Goal: Task Accomplishment & Management: Use online tool/utility

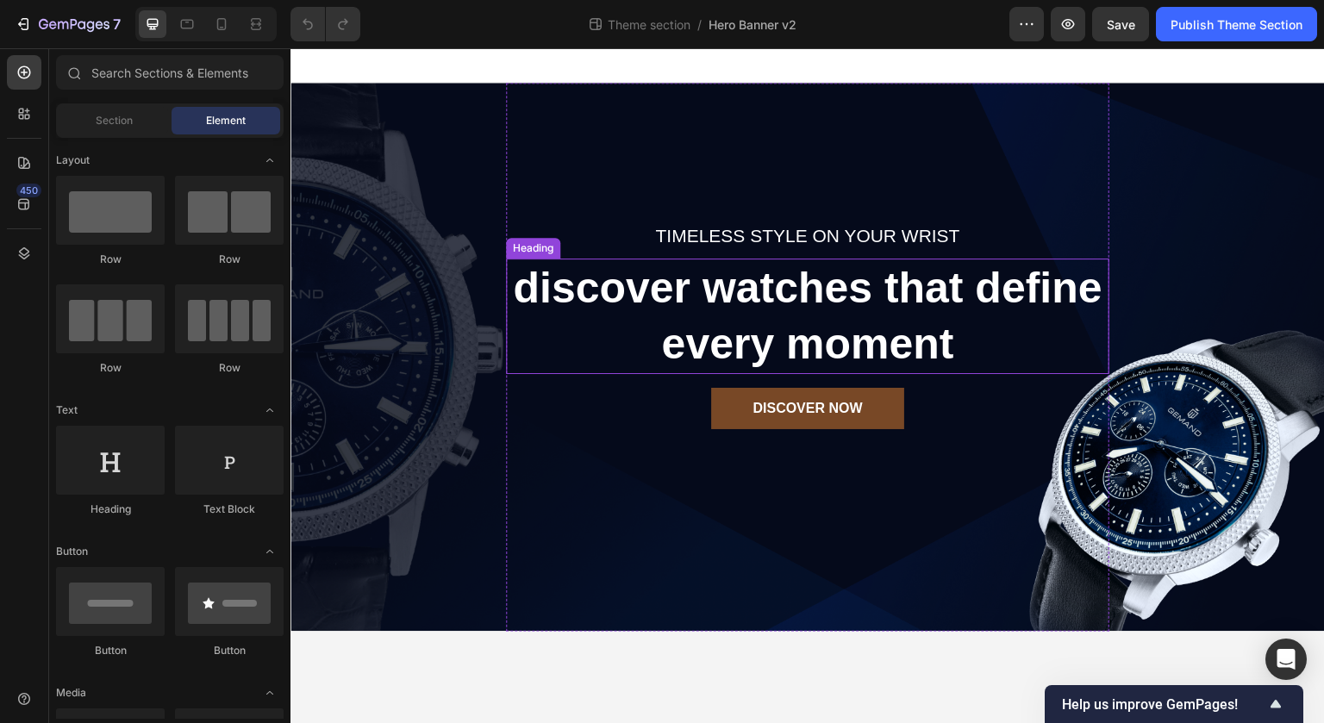
click at [446, 570] on div "Timeless style on your wrist Text block discover watches that define every mome…" at bounding box center [808, 357] width 1035 height 549
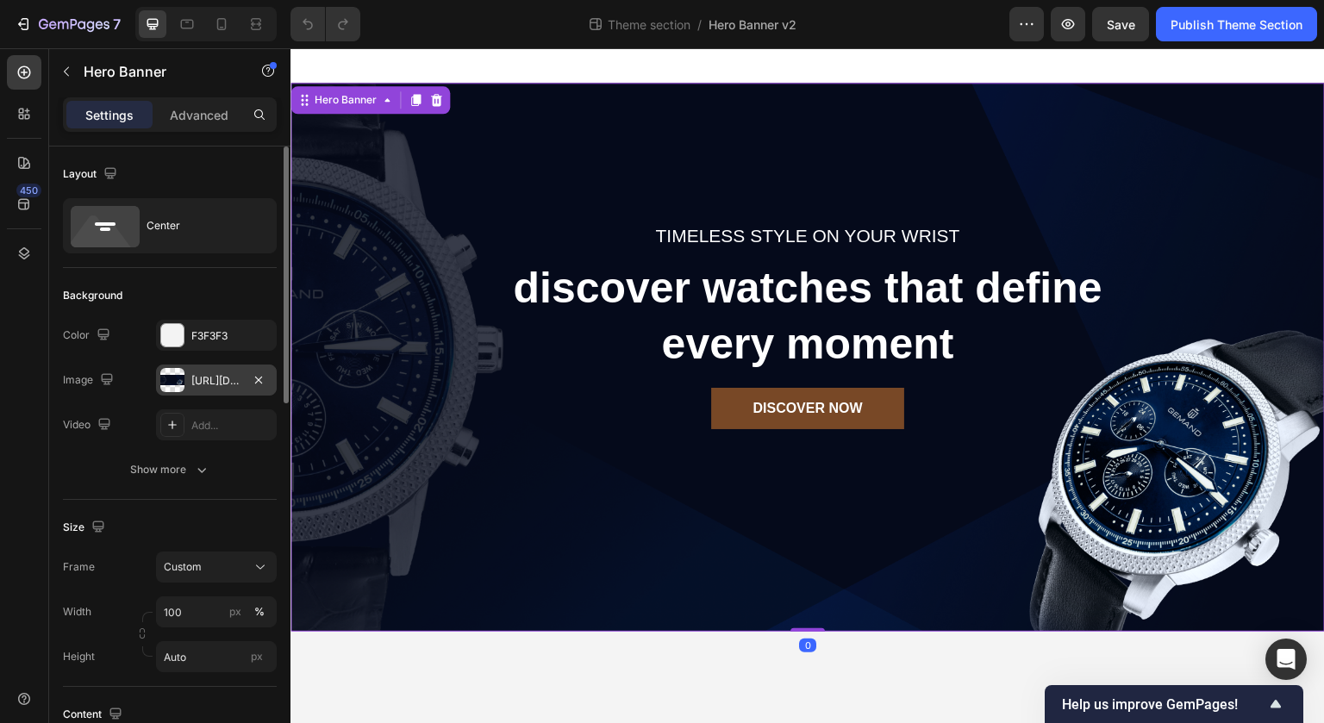
click at [239, 378] on div "[URL][DOMAIN_NAME]" at bounding box center [216, 381] width 50 height 16
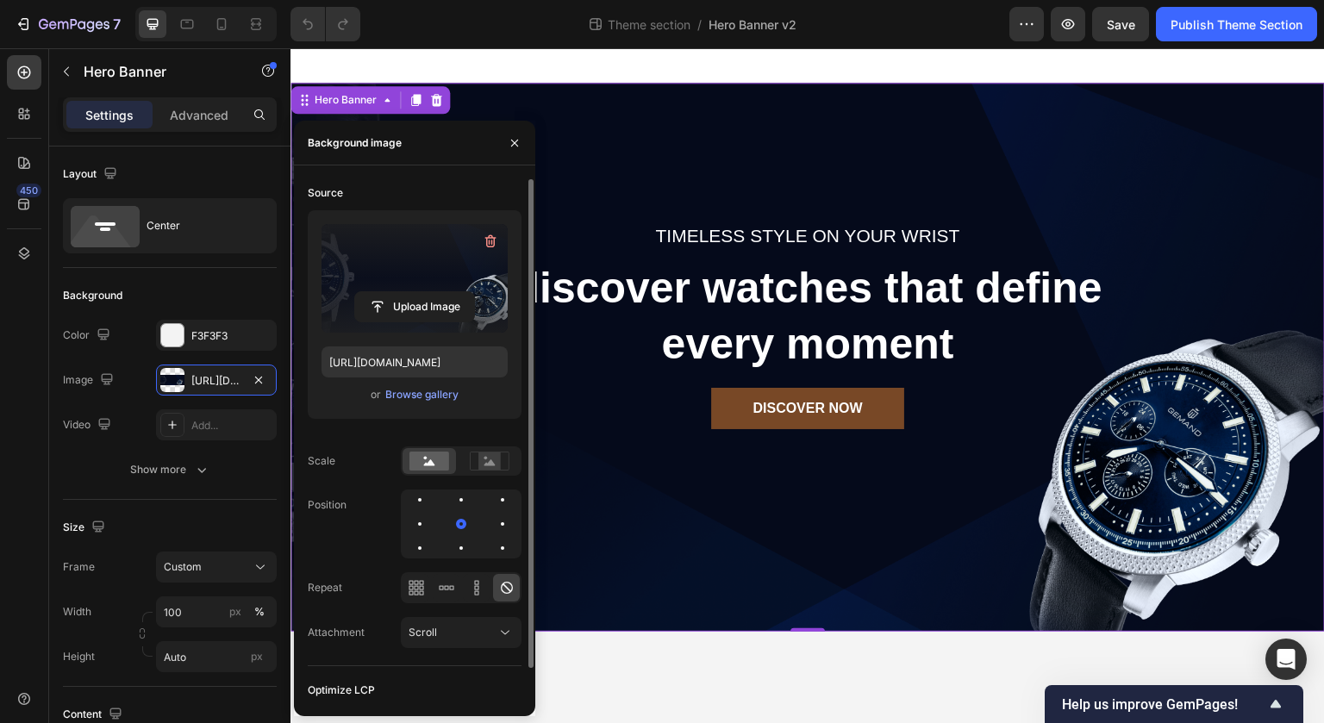
click at [432, 288] on label at bounding box center [415, 278] width 186 height 109
click at [432, 292] on input "file" at bounding box center [414, 306] width 119 height 29
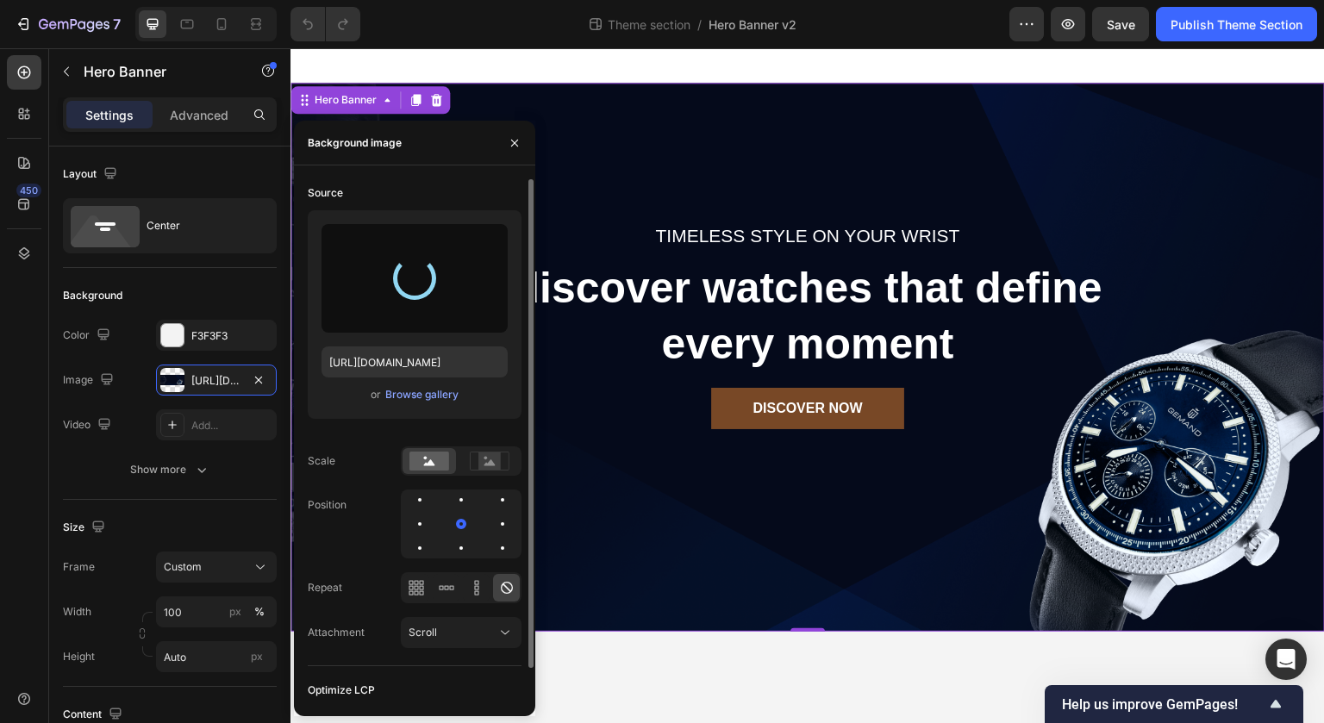
type input "https://cdn.shopify.com/s/files/1/0720/7354/3876/files/gempages_585474673702077…"
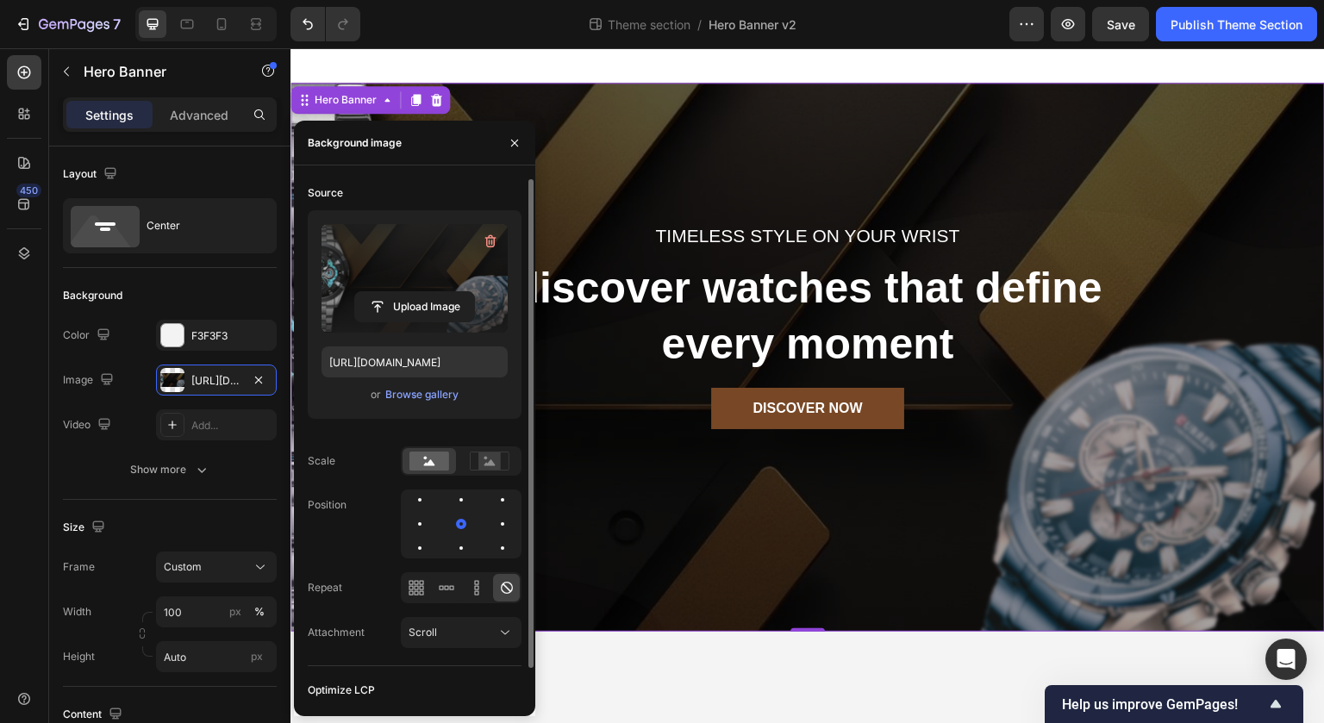
click at [692, 666] on body "Timeless style on your wrist Text block discover watches that define every mome…" at bounding box center [808, 386] width 1035 height 676
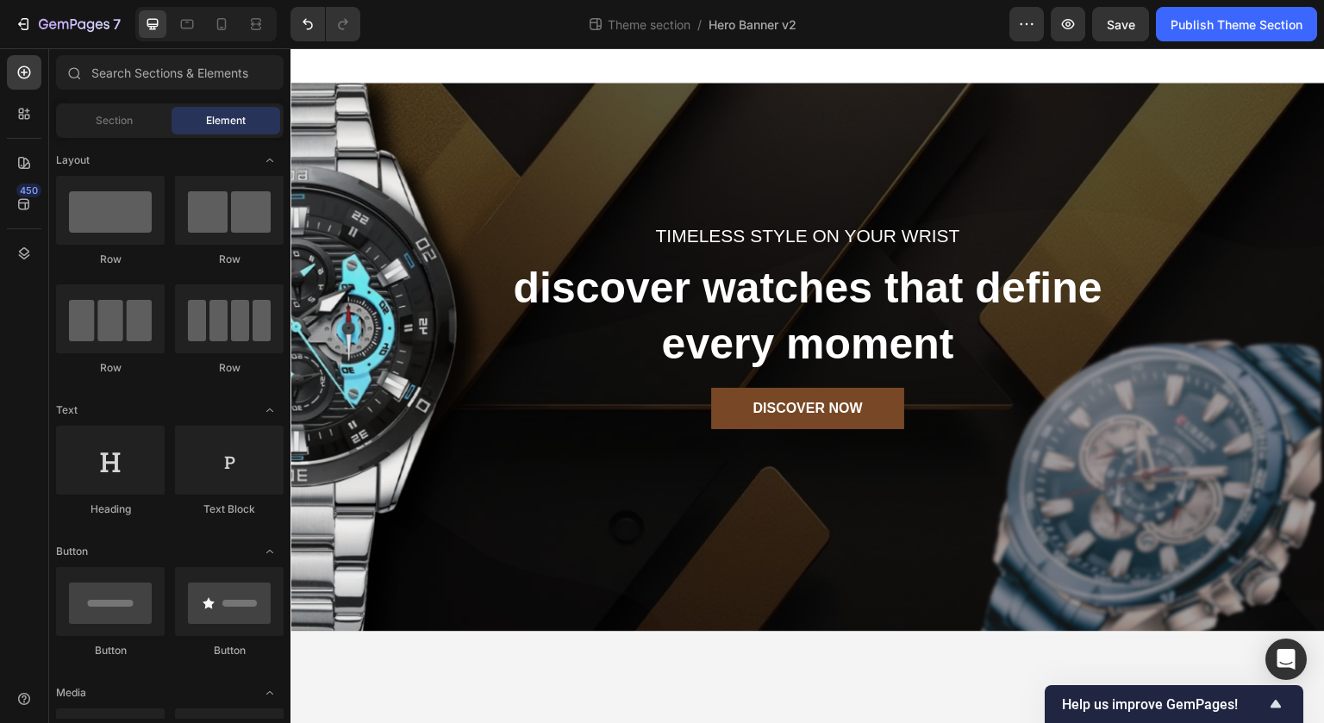
click at [635, 660] on body "Timeless style on your wrist Text block discover watches that define every mome…" at bounding box center [808, 386] width 1035 height 676
click at [1130, 21] on span "Save" at bounding box center [1121, 24] width 28 height 15
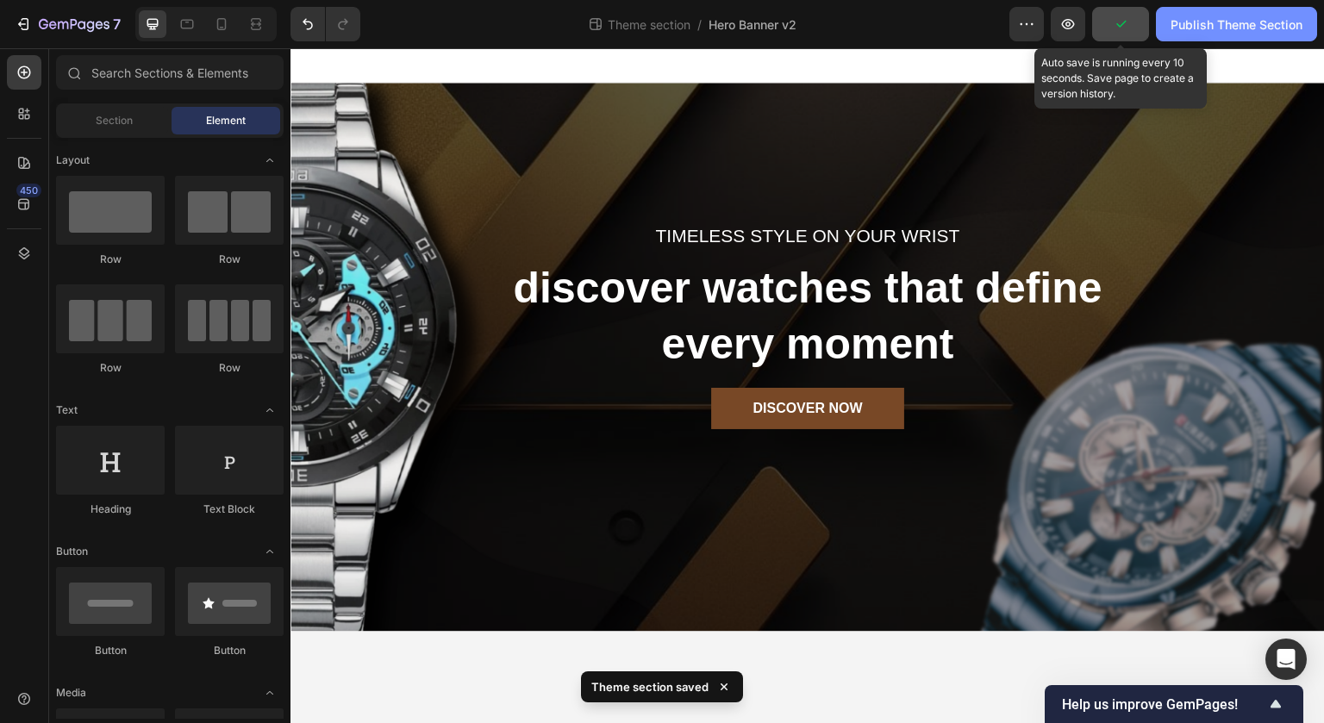
click at [1242, 22] on div "Publish Theme Section" at bounding box center [1237, 25] width 132 height 18
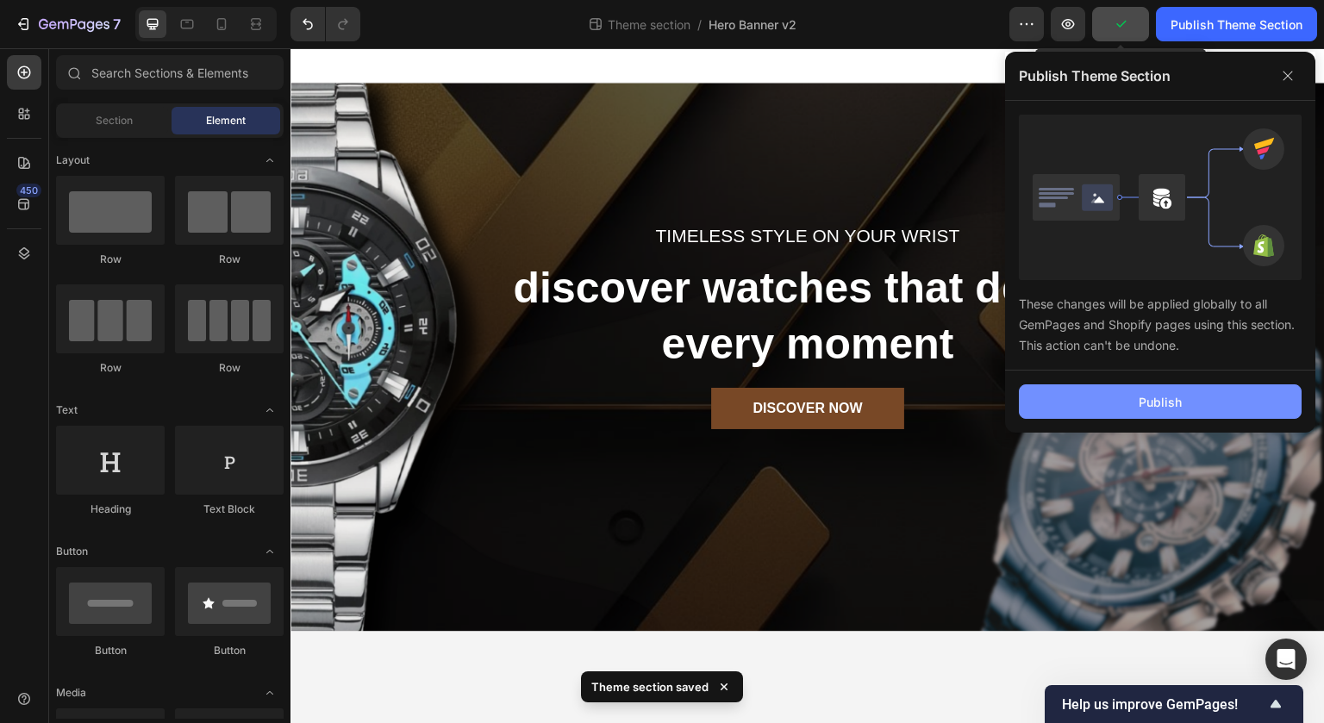
click at [1168, 400] on div "Publish" at bounding box center [1160, 402] width 43 height 18
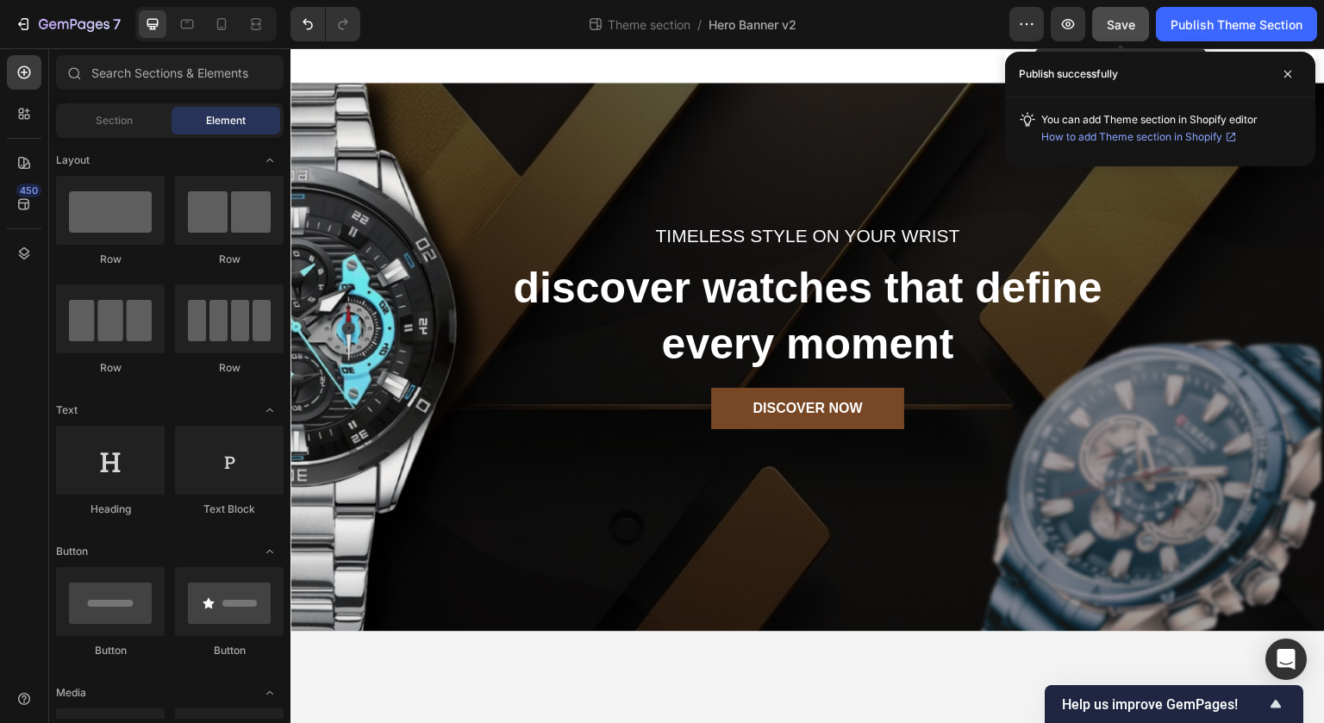
click at [391, 444] on div "Timeless style on your wrist Text block discover watches that define every mome…" at bounding box center [808, 357] width 1035 height 549
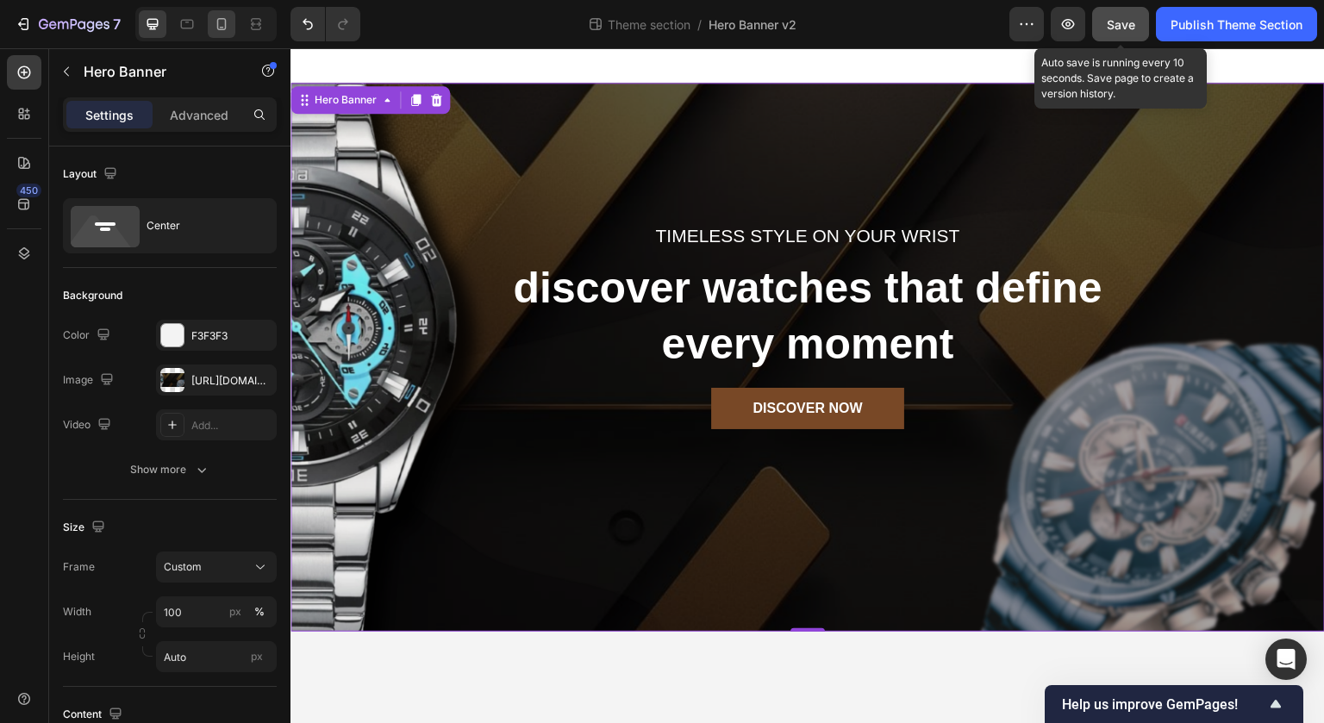
click at [221, 24] on icon at bounding box center [221, 24] width 17 height 17
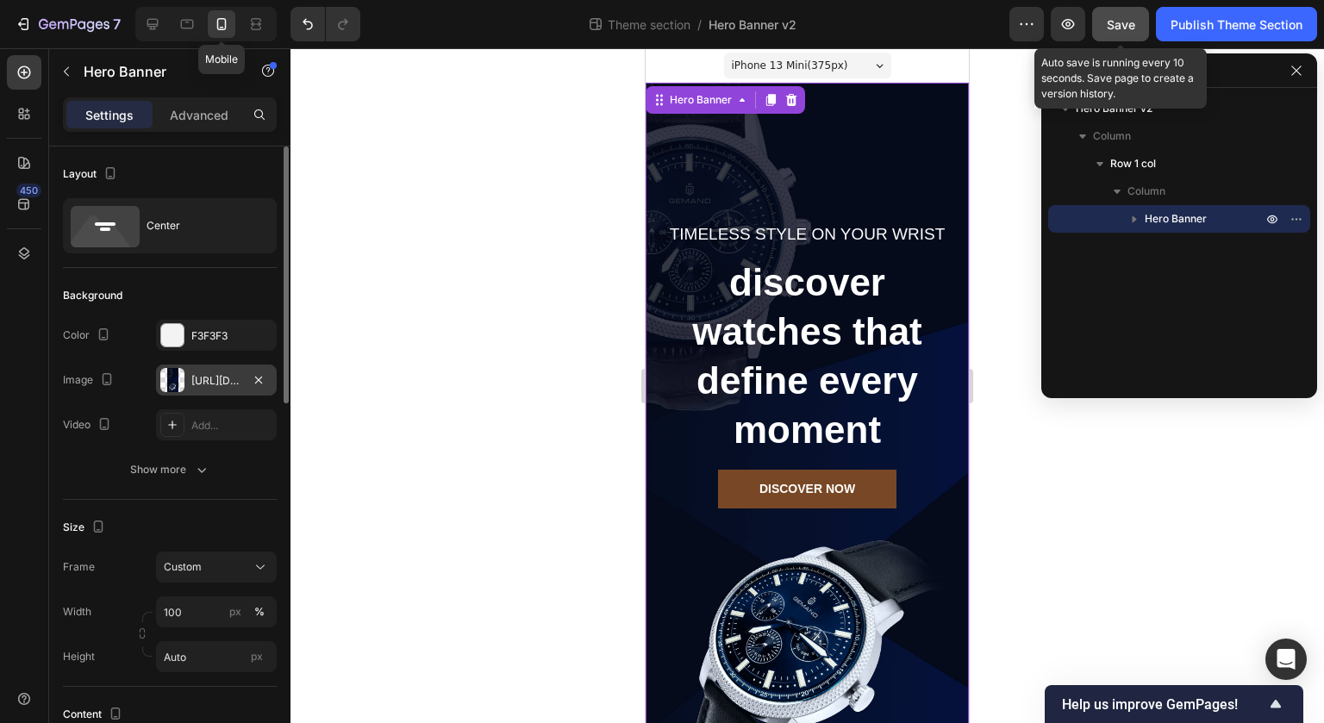
click at [195, 377] on div "https://ucarecdn.com/6769eef0-703a-4615-9944-37ba59367af4/-/format/auto/-/previ…" at bounding box center [216, 381] width 50 height 16
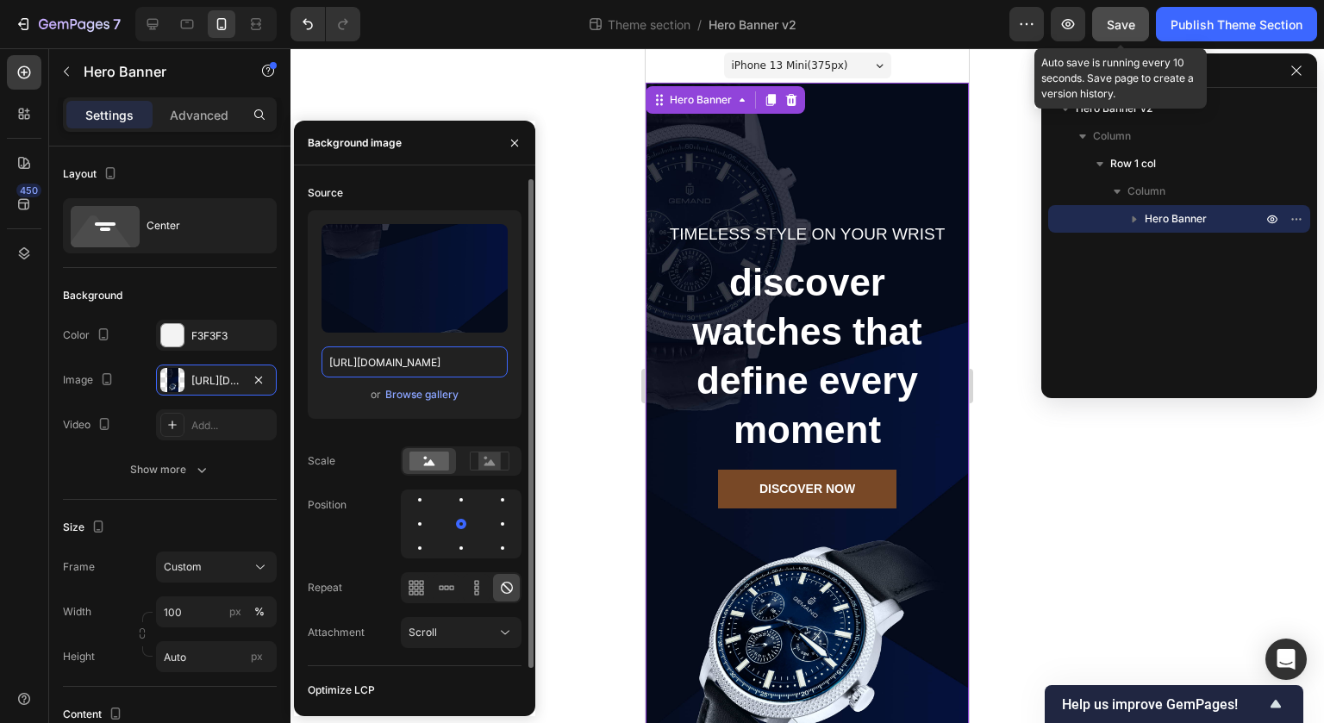
click at [385, 358] on input "https://ucarecdn.com/6769eef0-703a-4615-9944-37ba59367af4/-/format/auto/-/previ…" at bounding box center [415, 362] width 186 height 31
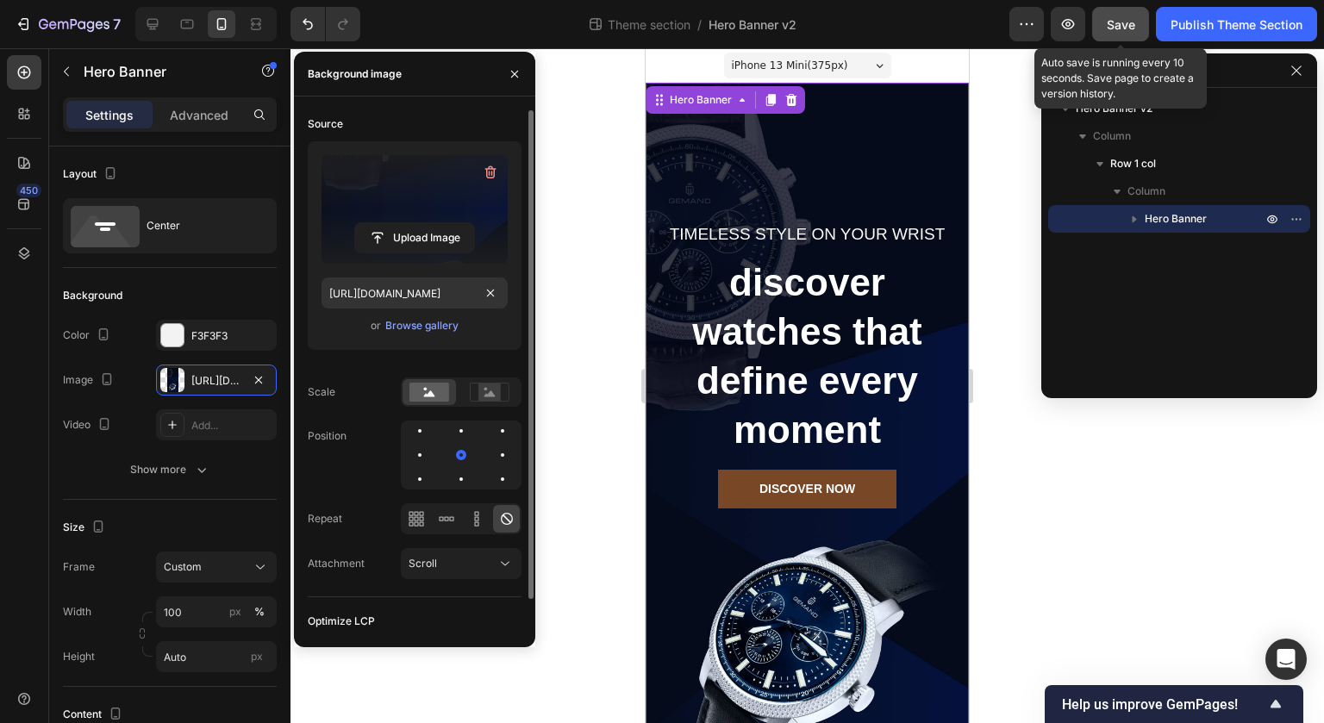
click at [354, 221] on label at bounding box center [415, 209] width 186 height 109
click at [355, 223] on input "file" at bounding box center [414, 237] width 119 height 29
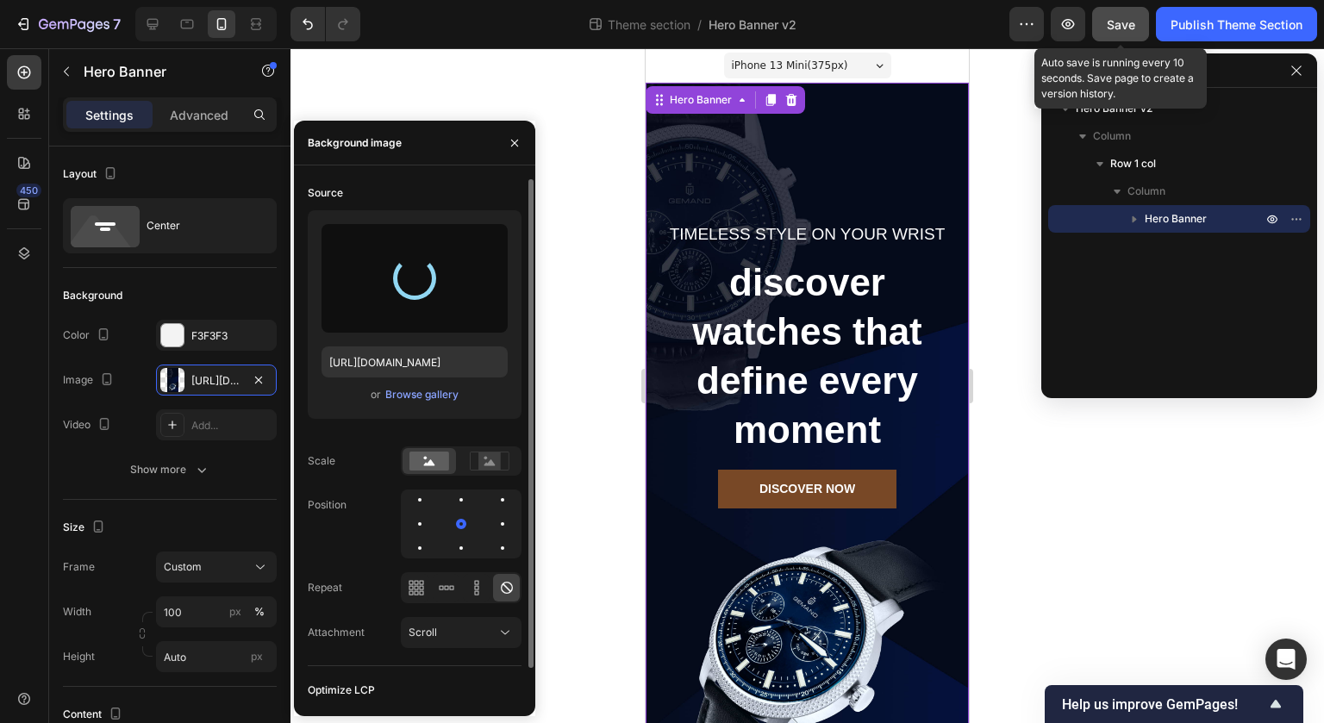
type input "https://cdn.shopify.com/s/files/1/0720/7354/3876/files/gempages_585474673702077…"
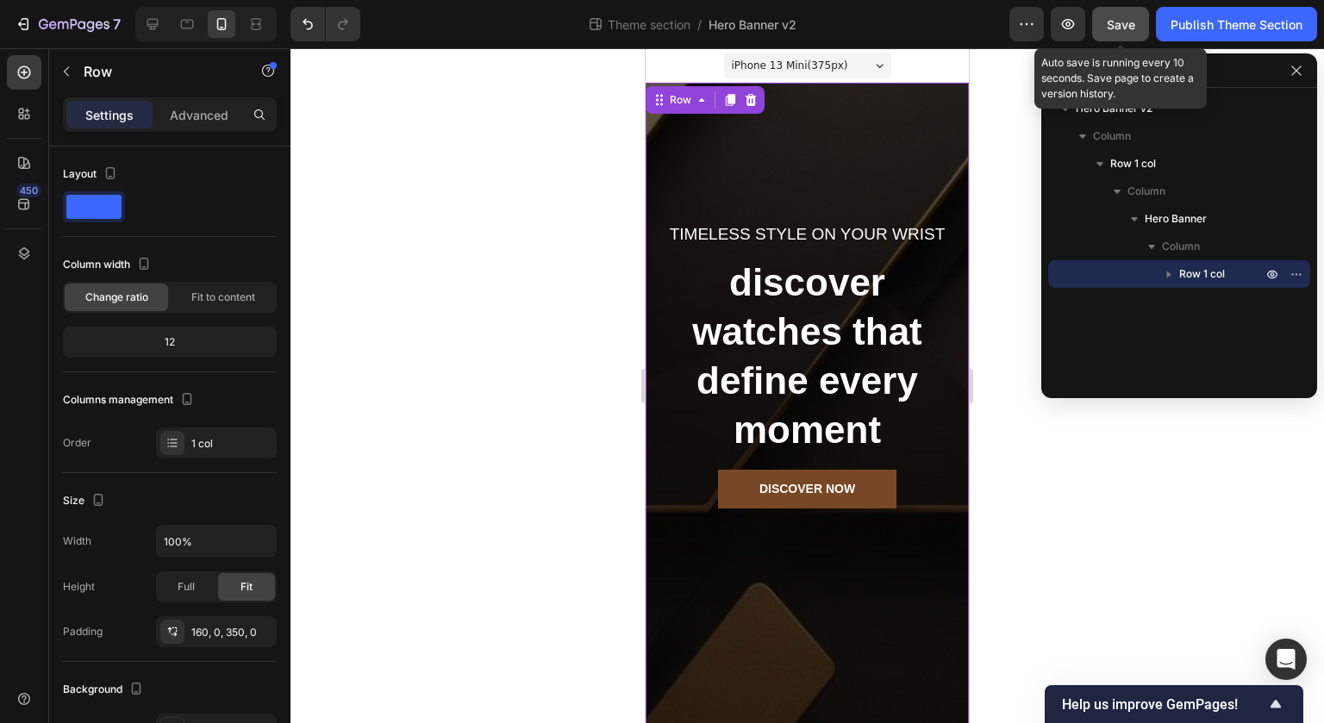
scroll to position [87, 0]
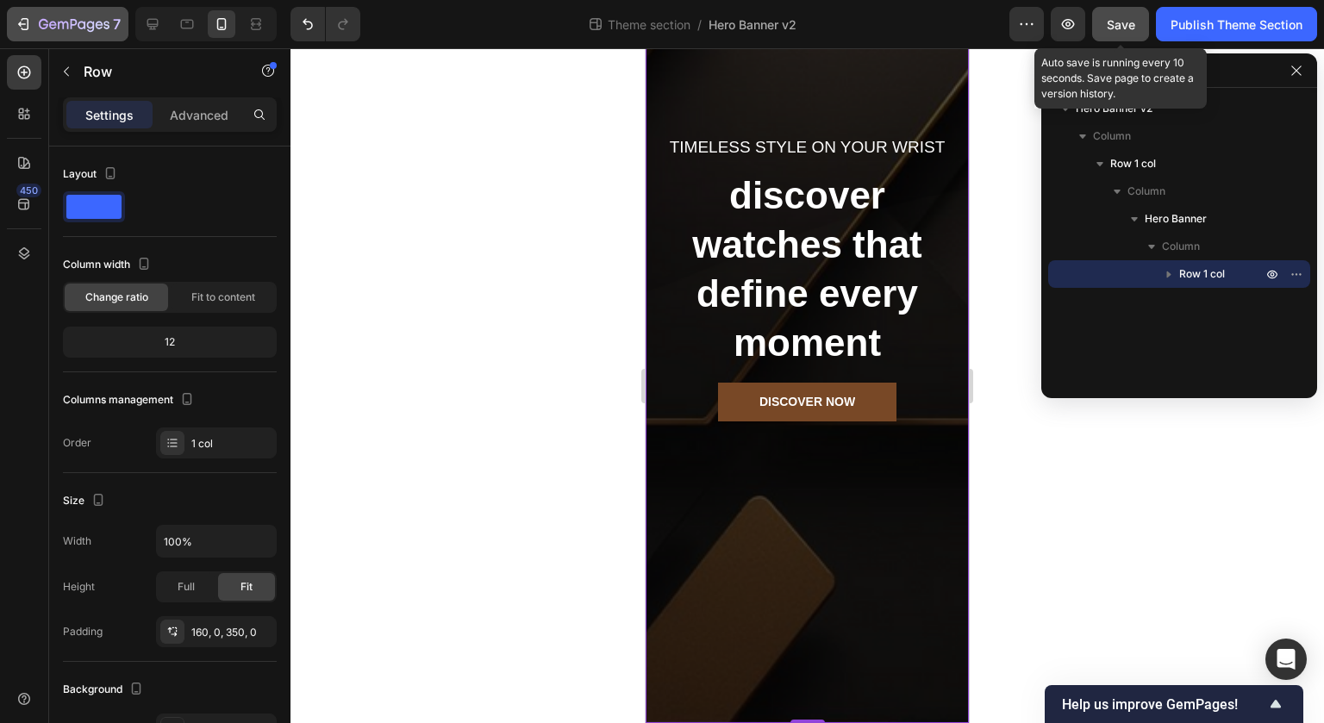
click at [34, 24] on div "7" at bounding box center [68, 24] width 106 height 21
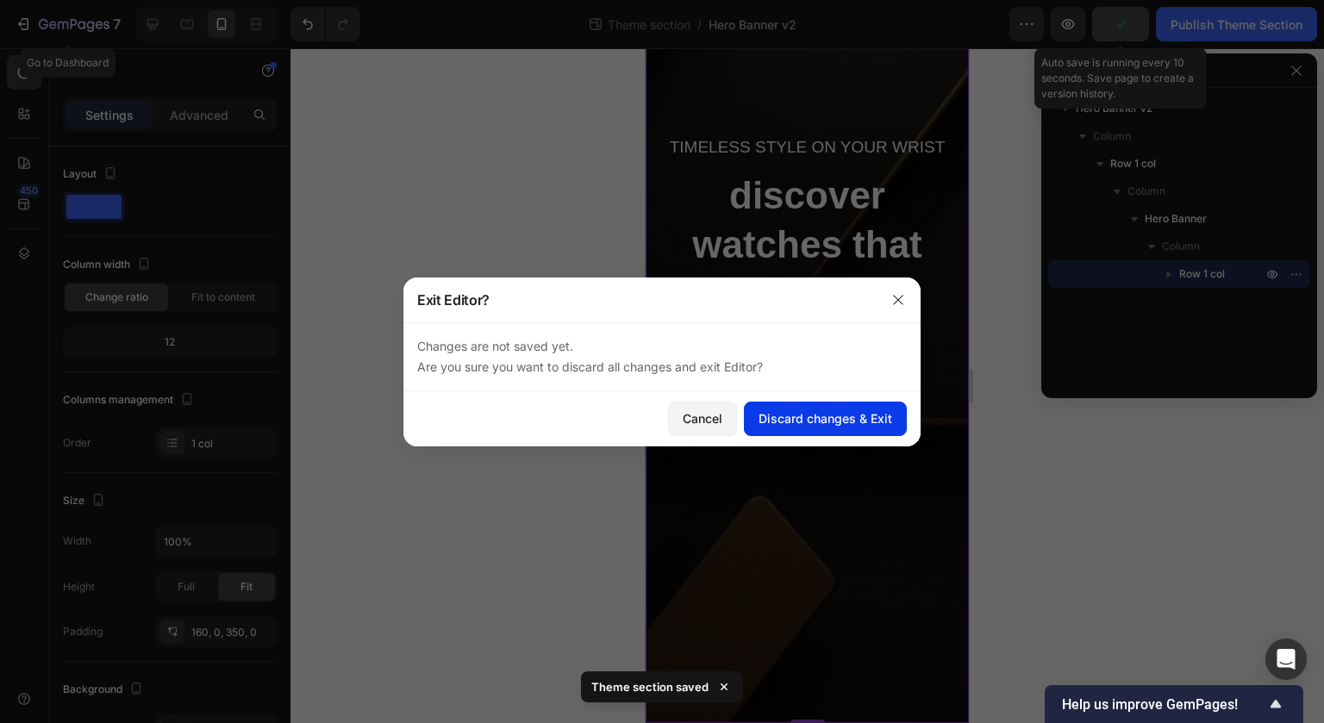
click at [870, 421] on div "Discard changes & Exit" at bounding box center [826, 419] width 134 height 18
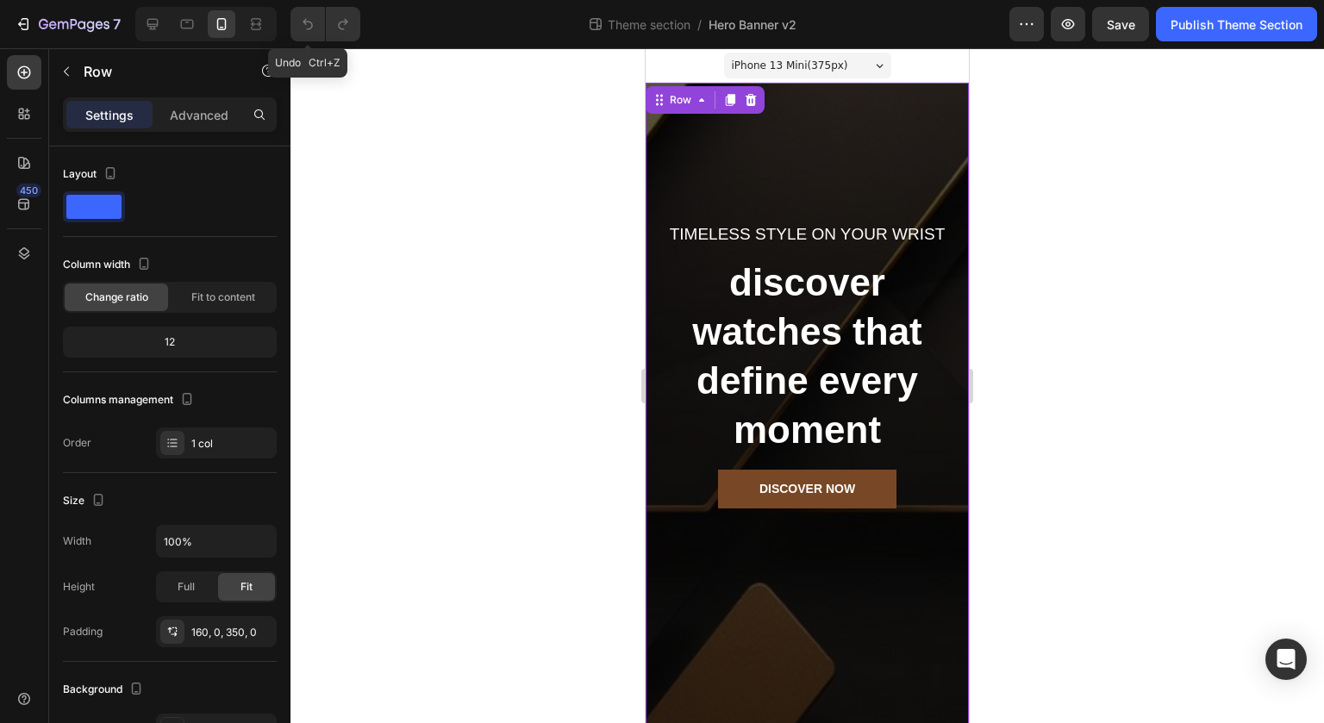
scroll to position [86, 0]
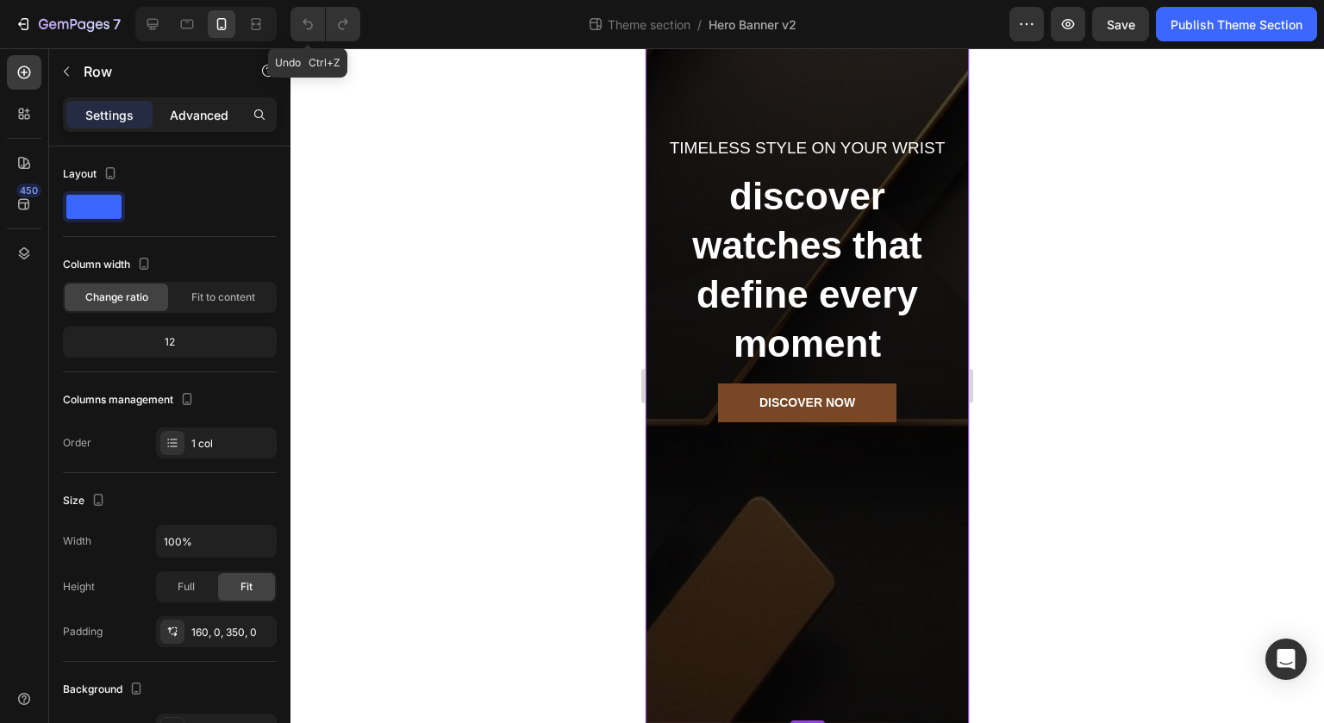
click at [176, 109] on p "Advanced" at bounding box center [199, 115] width 59 height 18
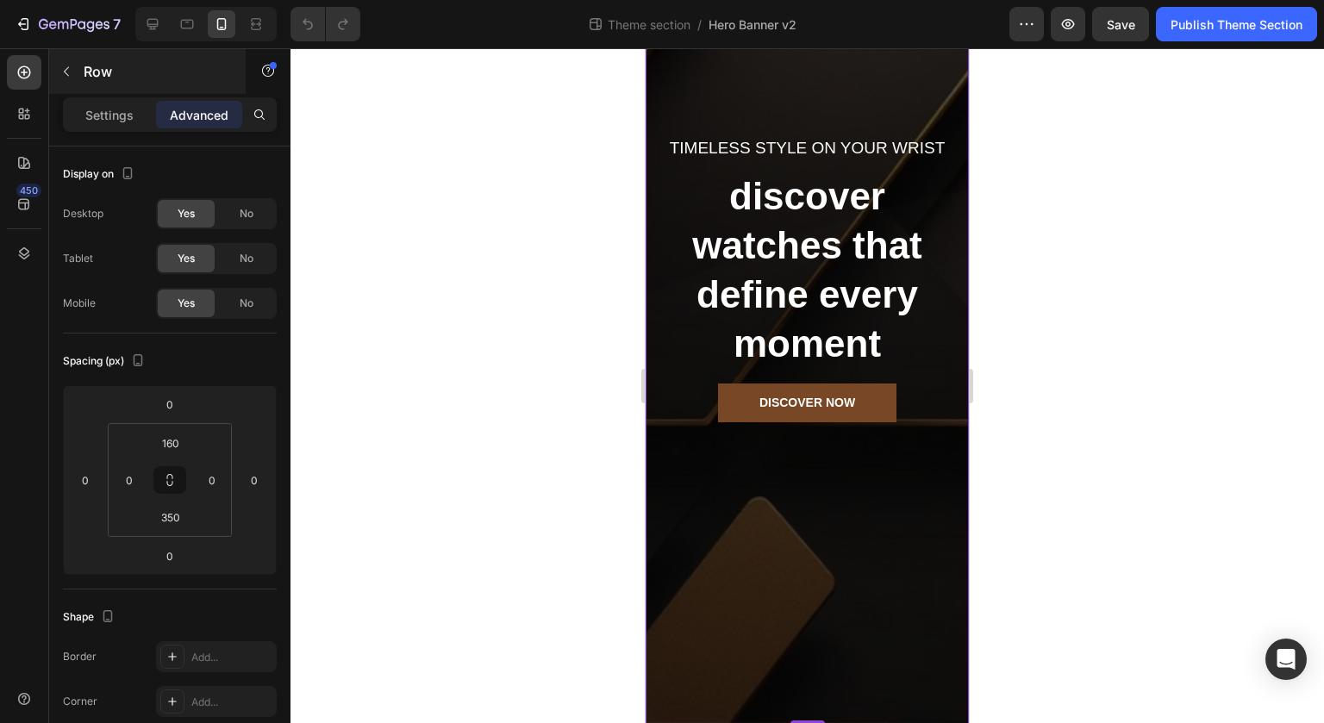
click at [66, 71] on icon "button" at bounding box center [66, 72] width 14 height 14
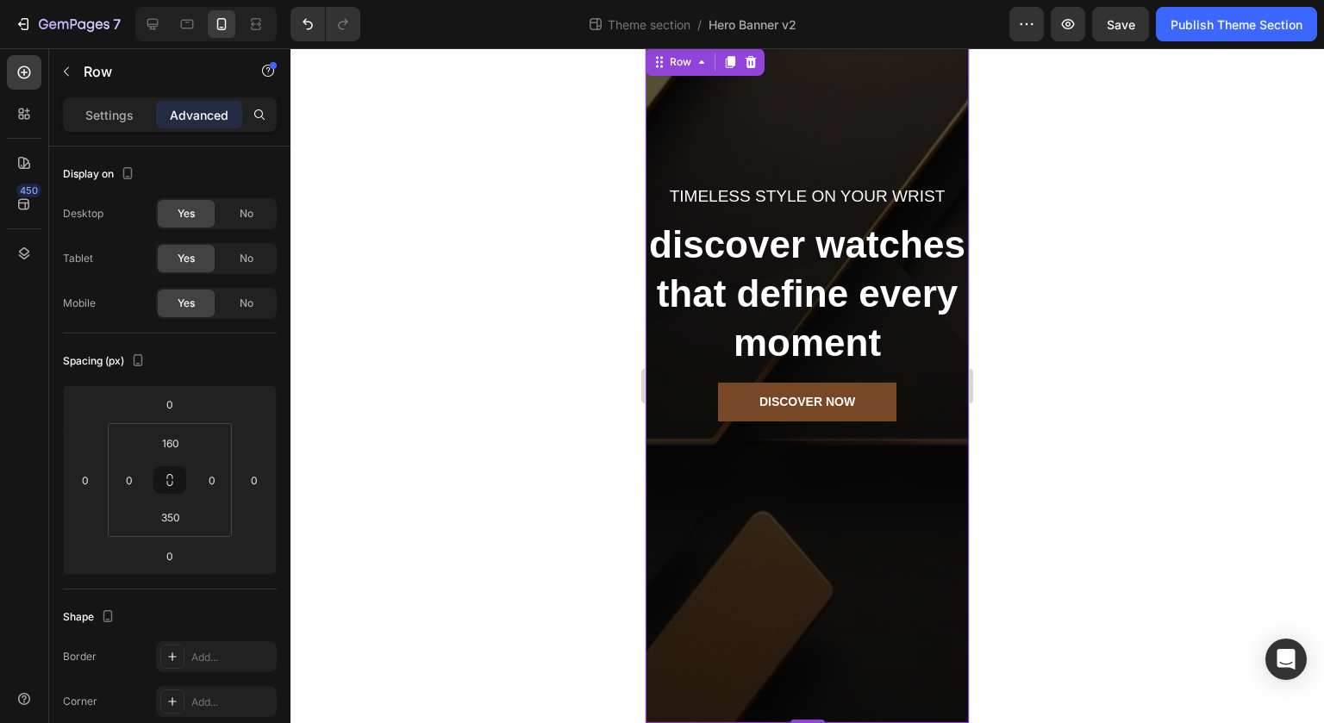
scroll to position [87, 0]
click at [30, 22] on icon "button" at bounding box center [23, 24] width 17 height 17
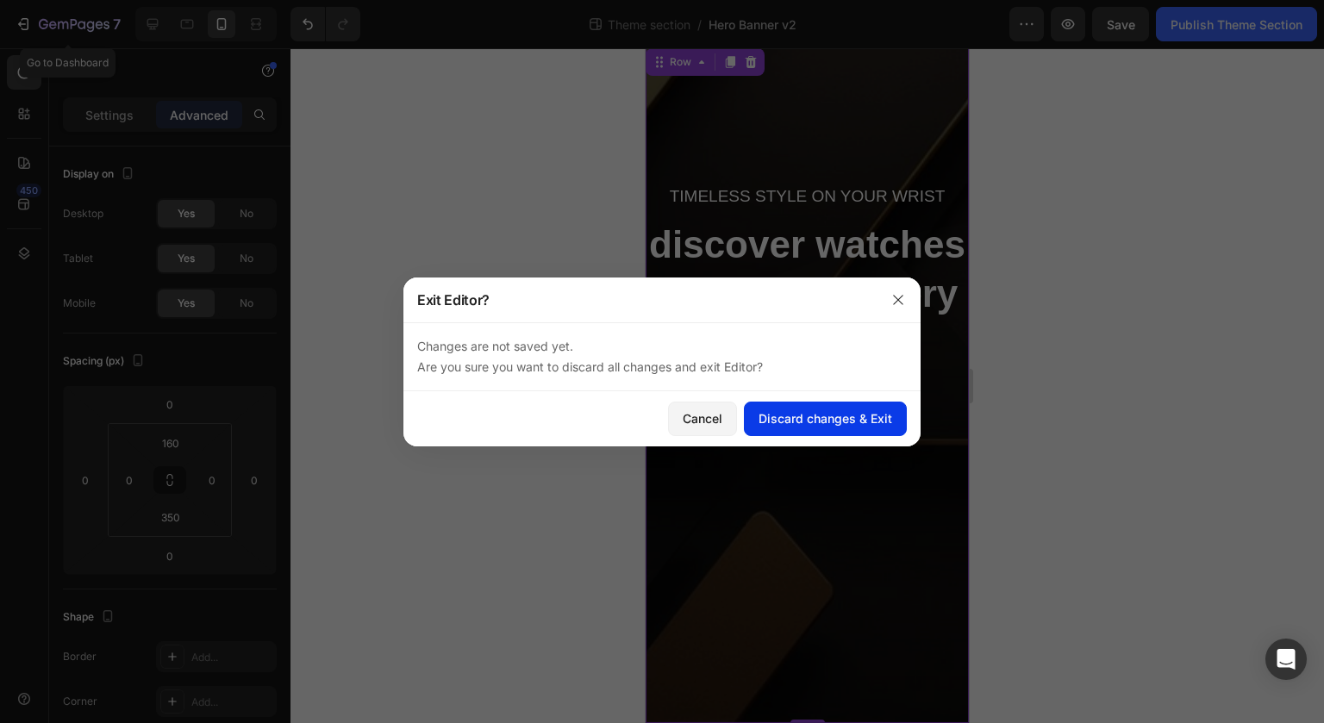
click at [880, 417] on div "Discard changes & Exit" at bounding box center [826, 419] width 134 height 18
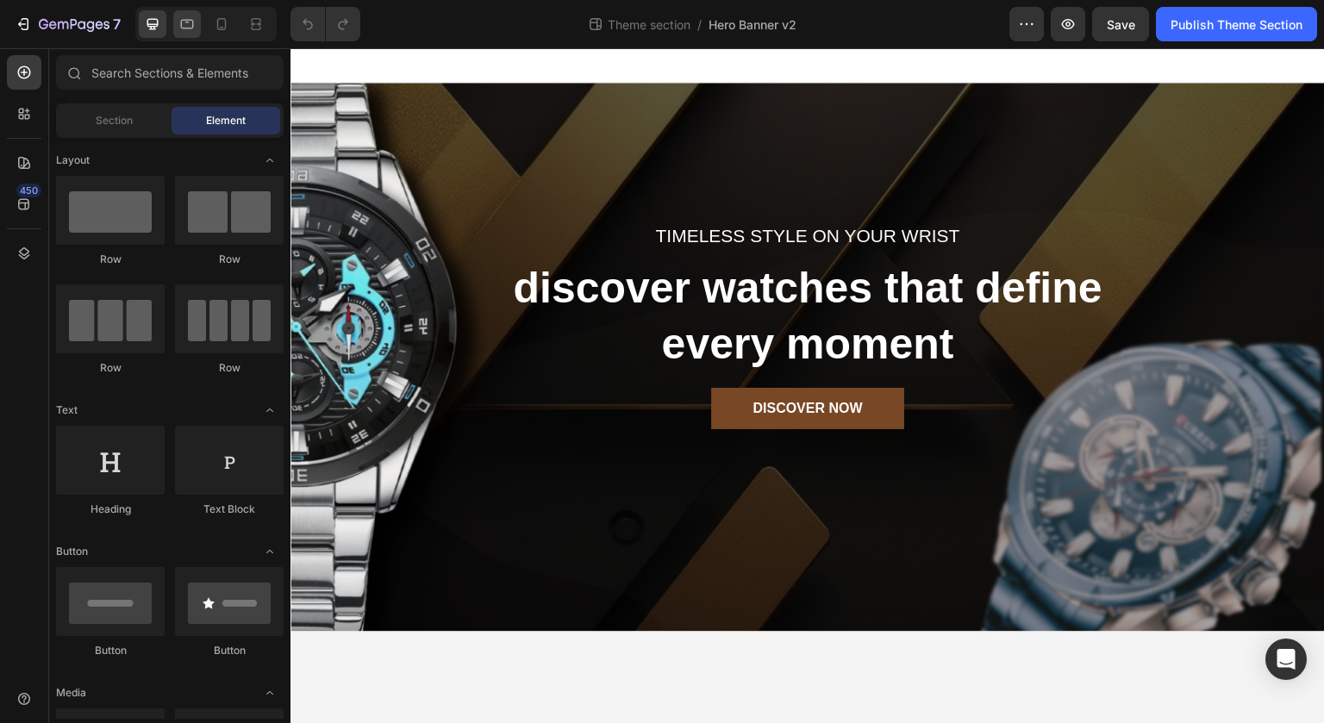
click at [188, 20] on icon at bounding box center [187, 24] width 13 height 9
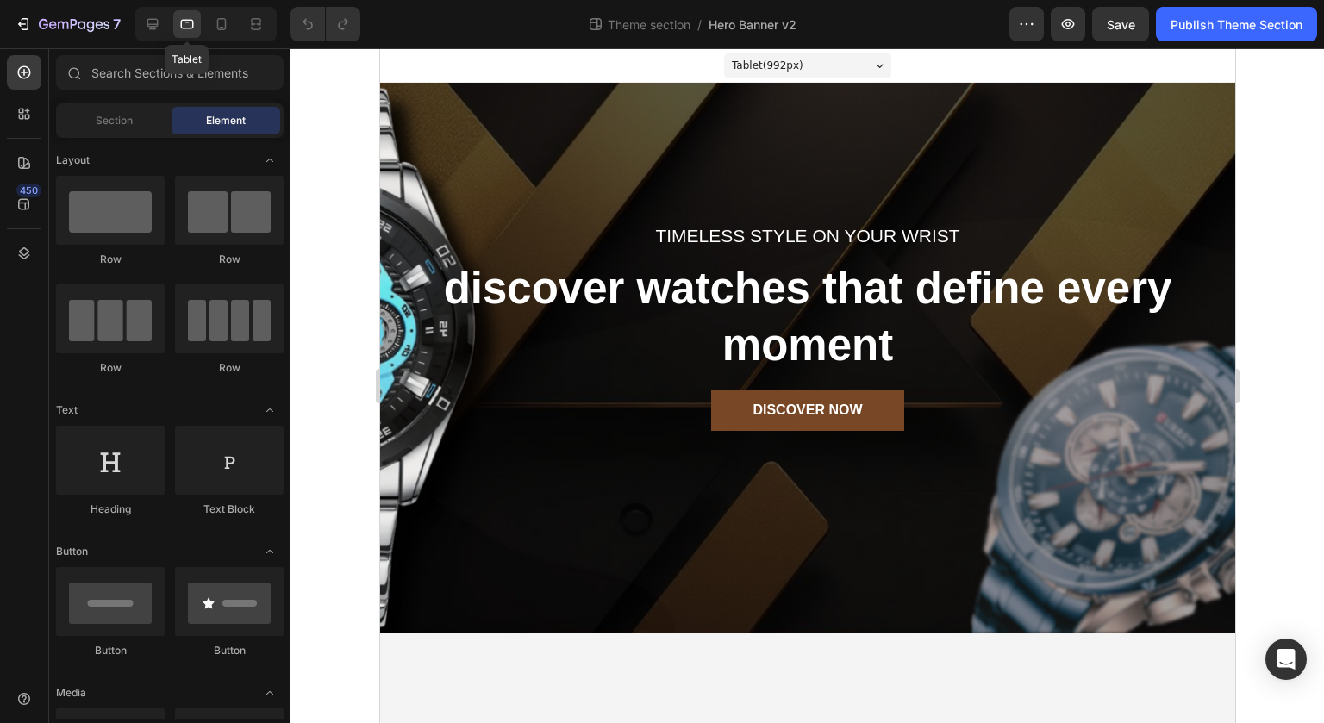
click at [1095, 466] on div "Timeless style on your wrist Text block discover watches that define every mome…" at bounding box center [806, 358] width 855 height 551
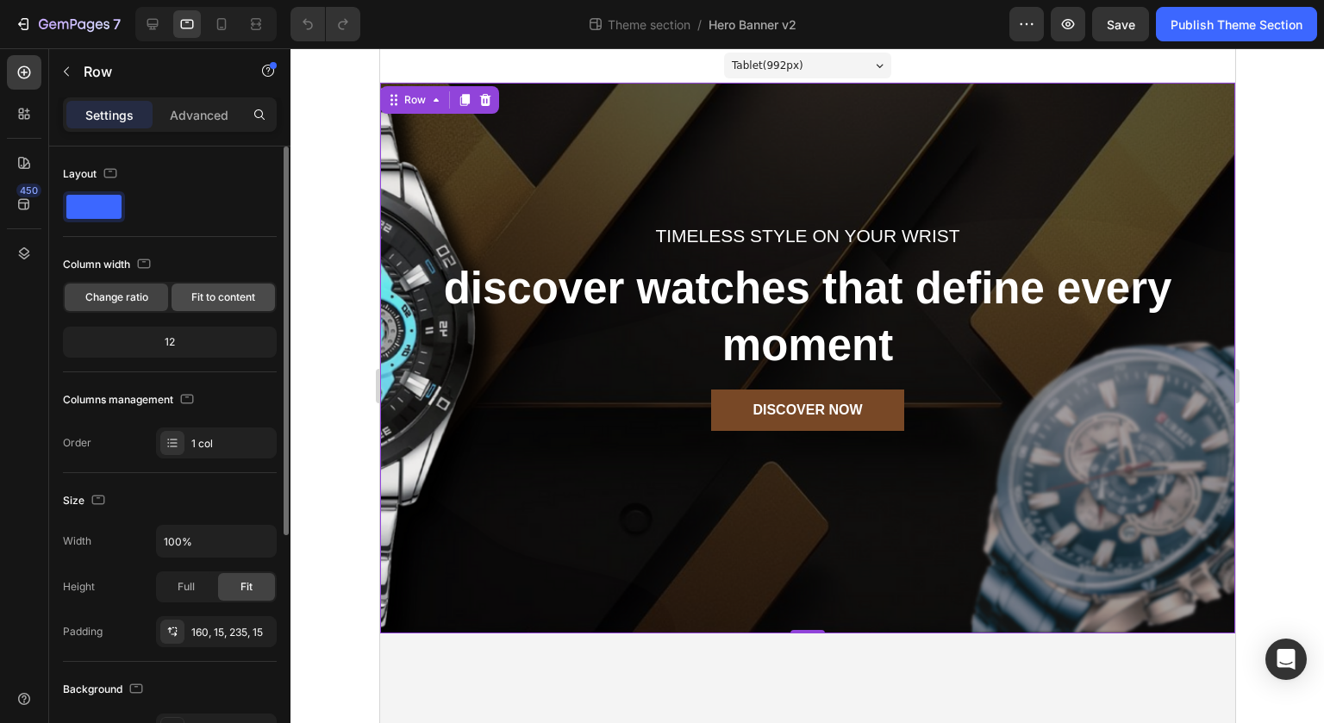
click at [203, 297] on span "Fit to content" at bounding box center [223, 298] width 64 height 16
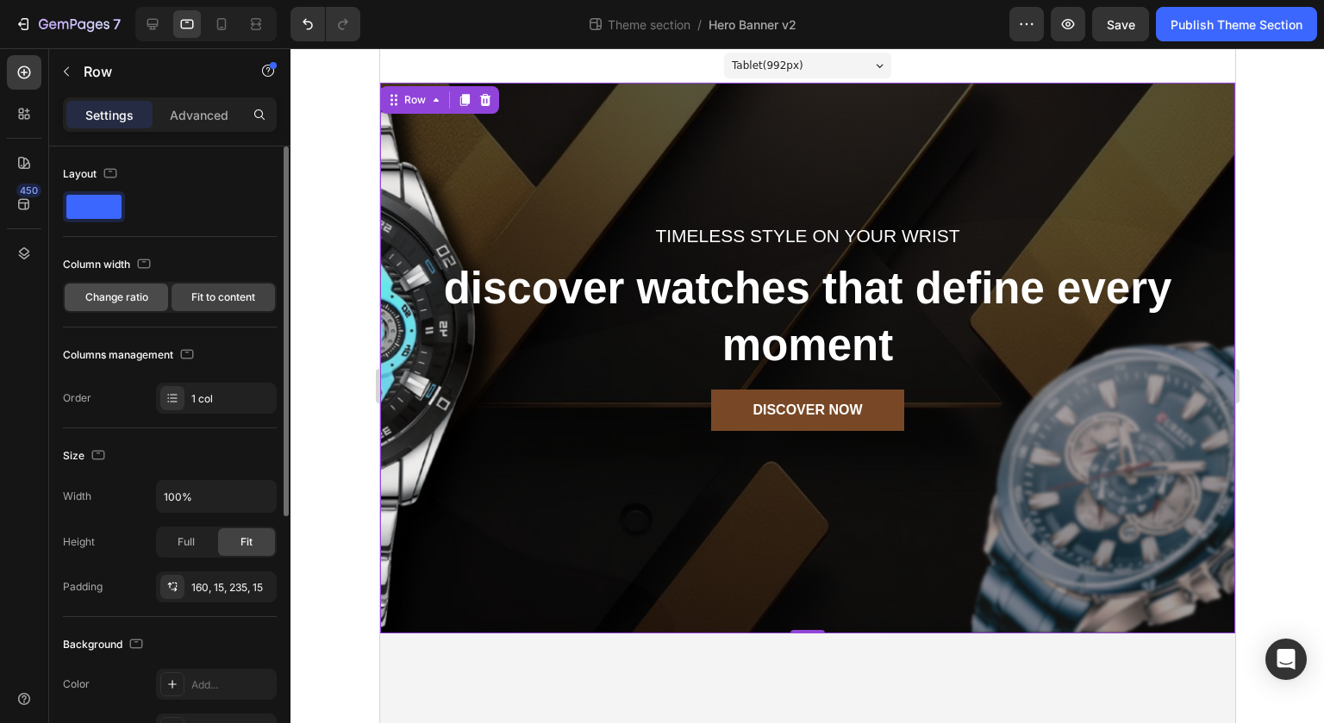
click at [129, 288] on div "Change ratio" at bounding box center [116, 298] width 103 height 28
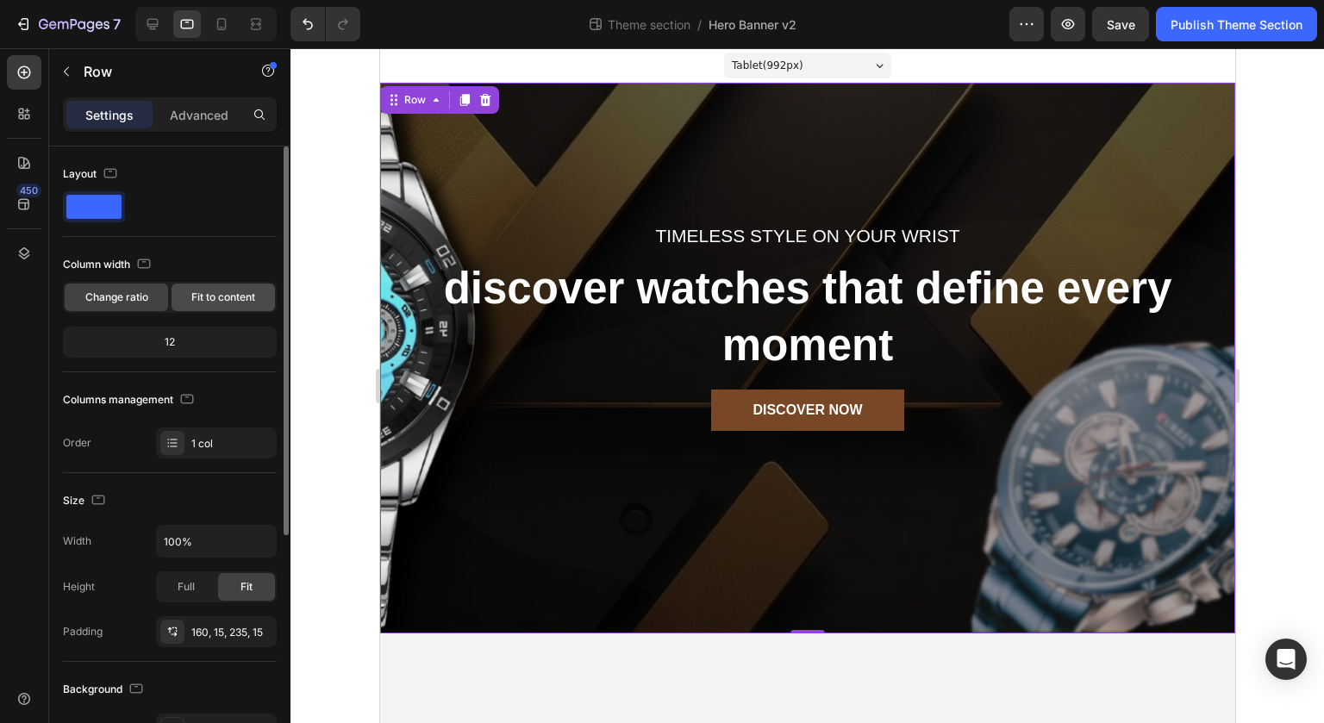
click at [196, 286] on div "Fit to content" at bounding box center [223, 298] width 103 height 28
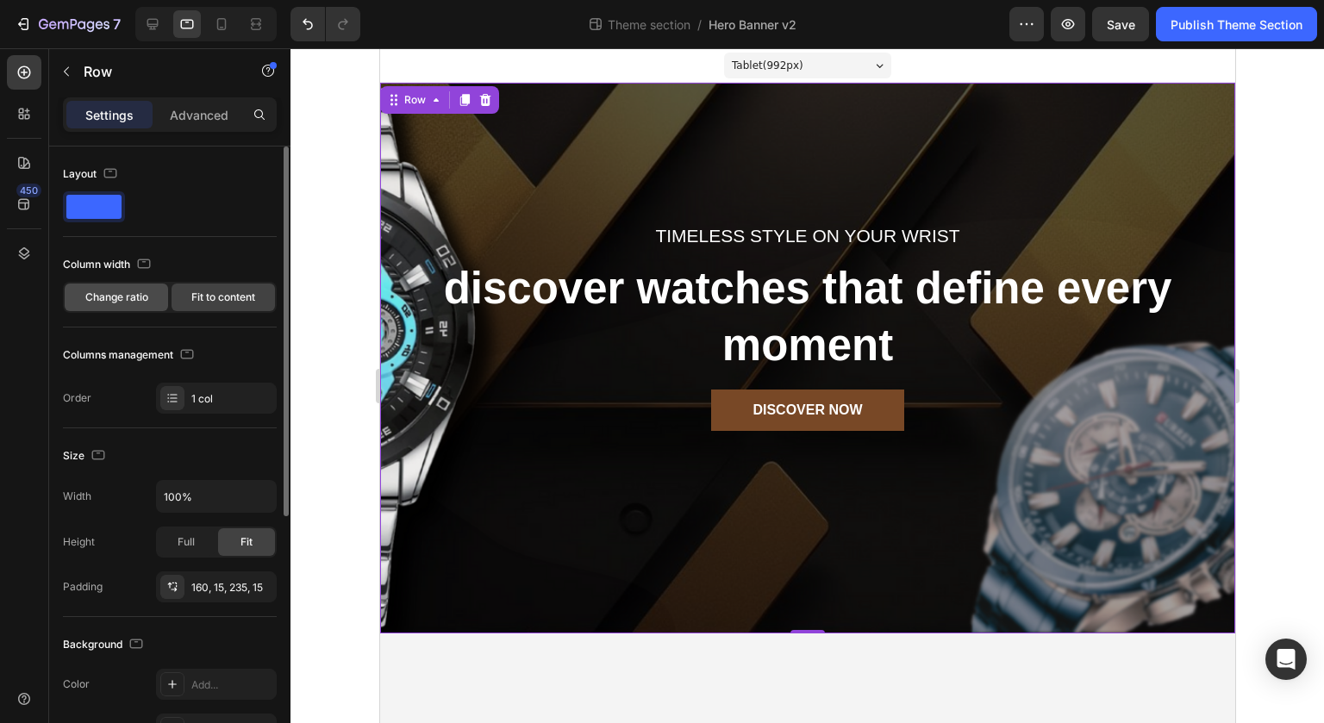
click at [121, 290] on span "Change ratio" at bounding box center [116, 298] width 63 height 16
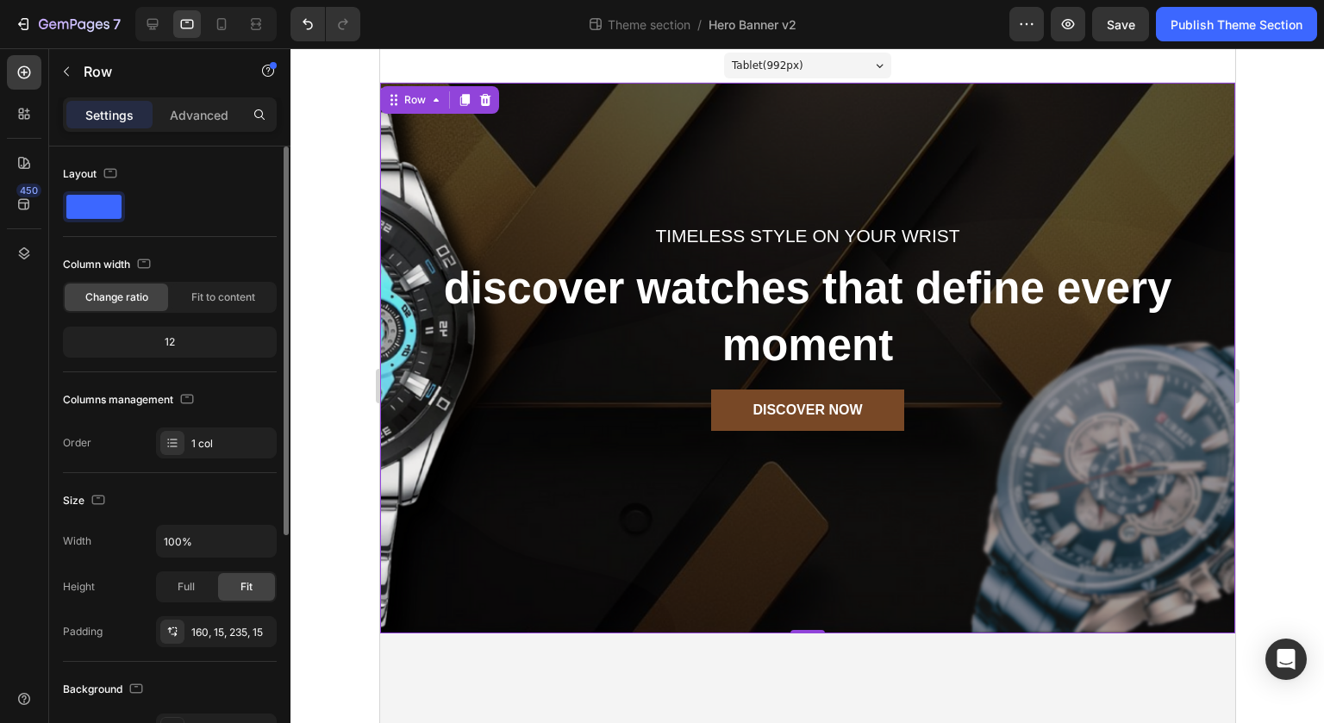
click at [171, 332] on div "12" at bounding box center [169, 342] width 207 height 24
click at [164, 341] on div "12" at bounding box center [169, 342] width 207 height 24
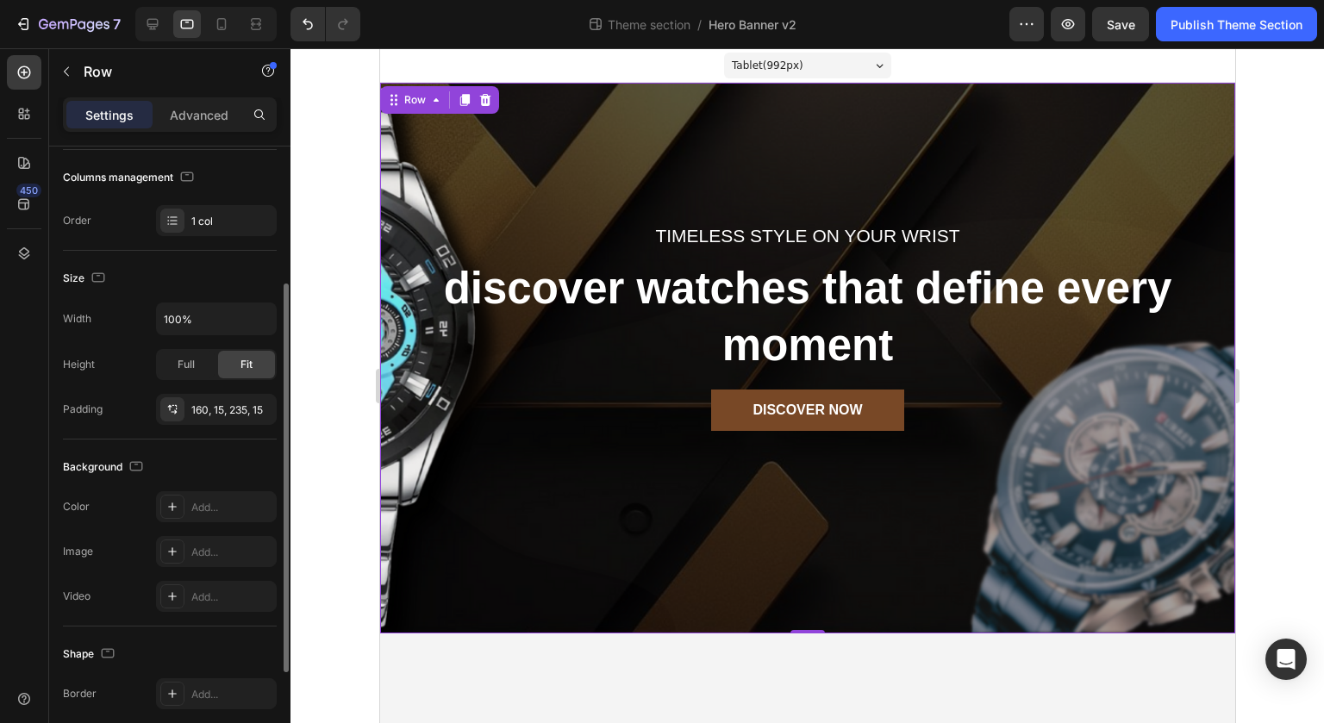
scroll to position [224, 0]
click at [185, 360] on span "Full" at bounding box center [186, 363] width 17 height 16
click at [247, 361] on span "Fit" at bounding box center [247, 363] width 12 height 16
click at [204, 407] on div "160, 15, 235, 15" at bounding box center [216, 409] width 50 height 16
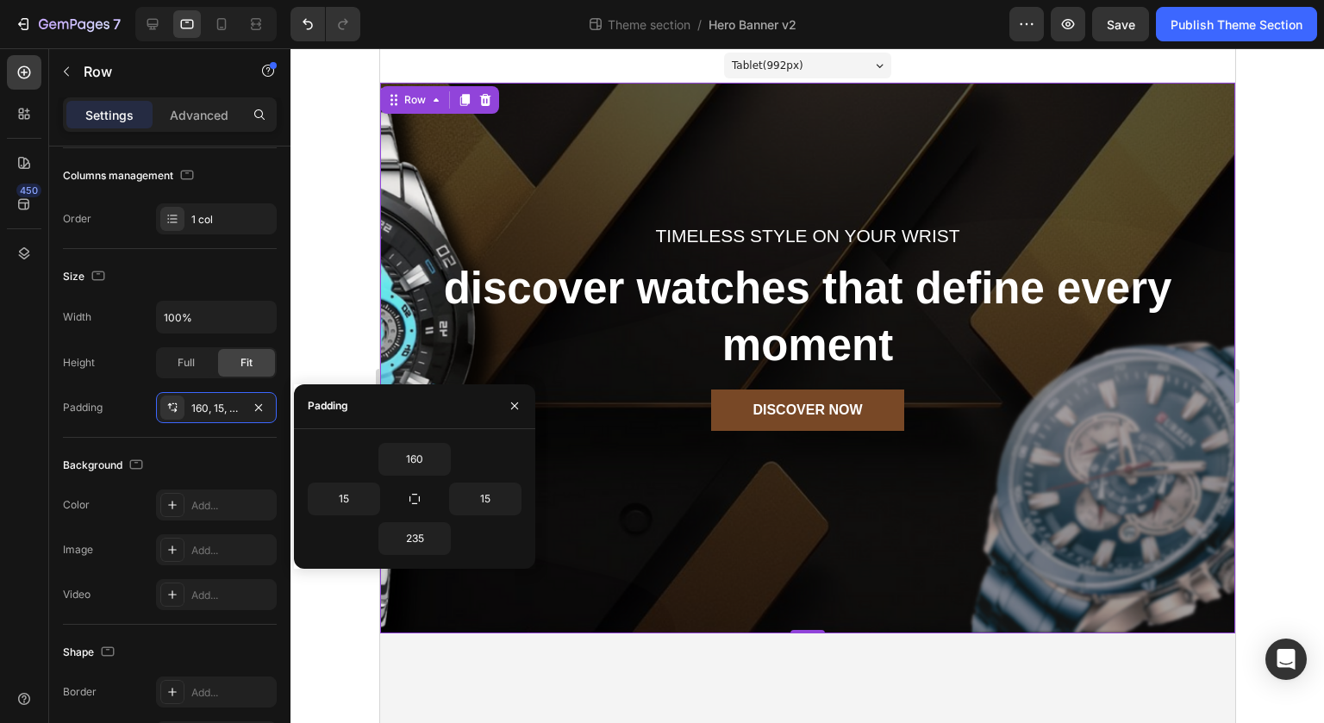
click at [555, 223] on p "Timeless style on your wrist" at bounding box center [807, 236] width 826 height 28
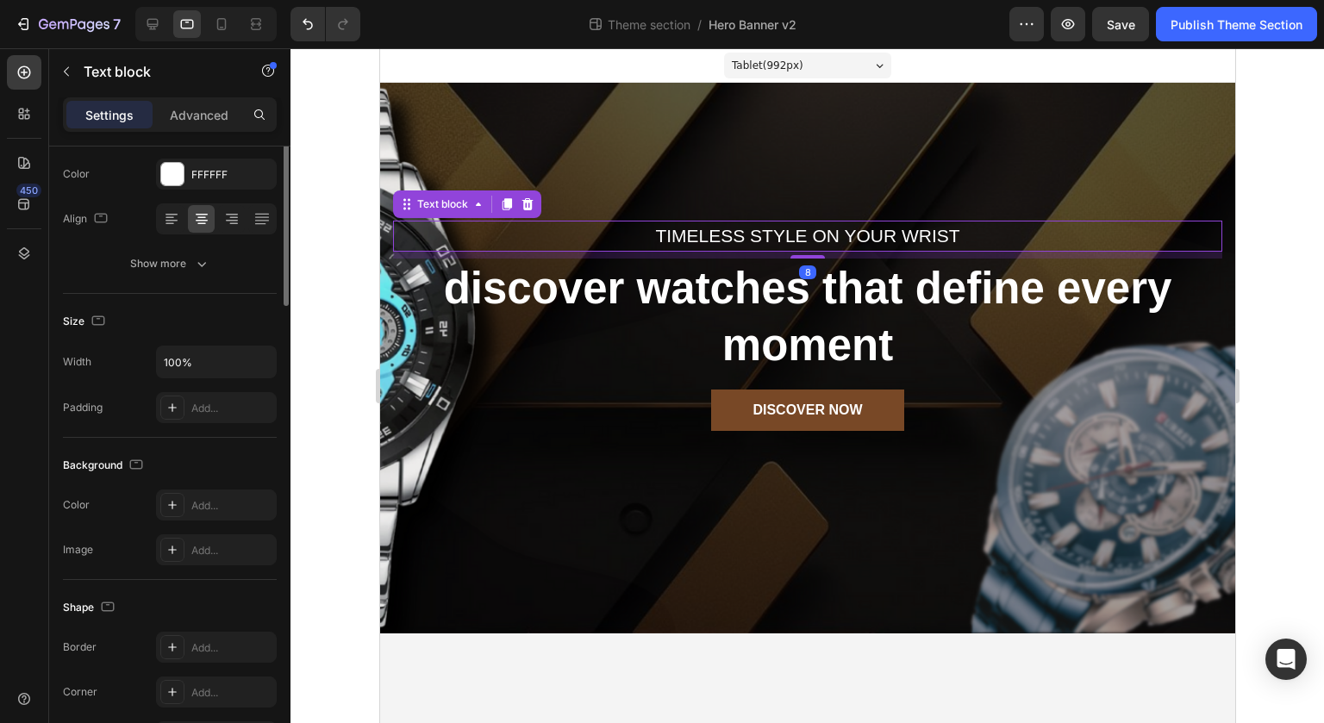
scroll to position [0, 0]
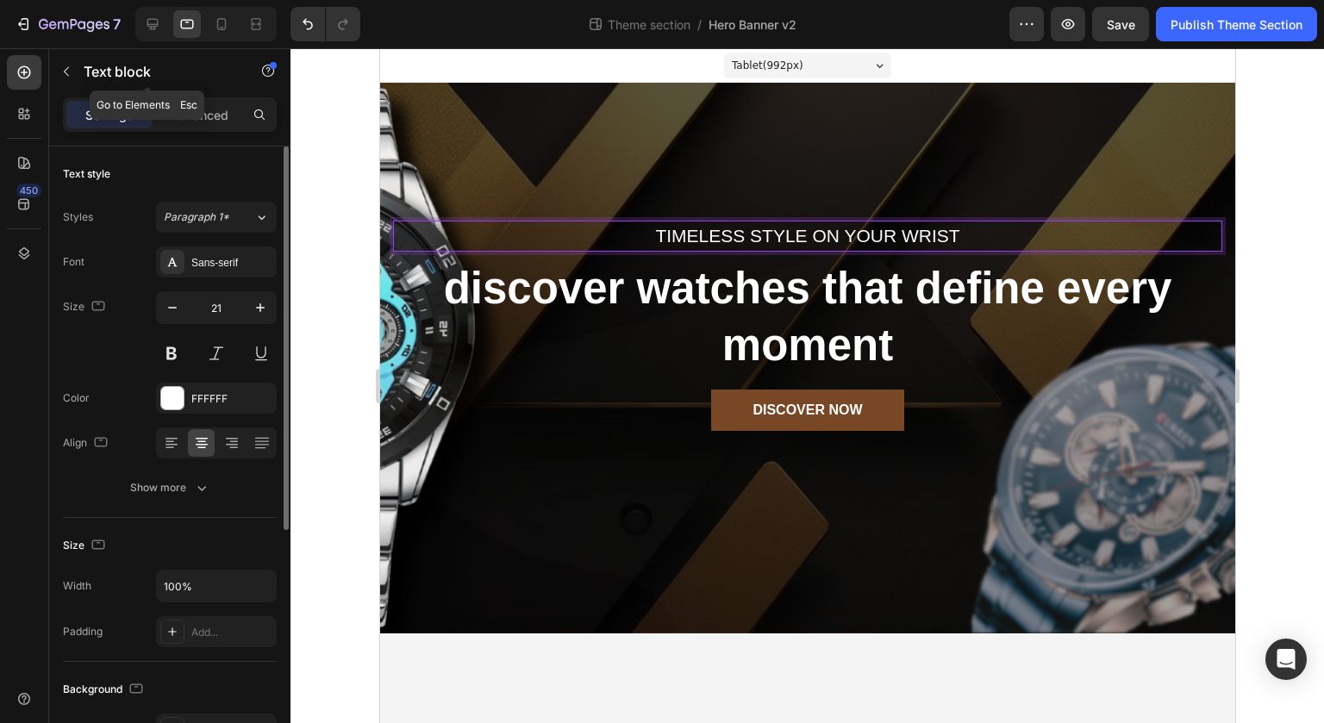
click at [348, 317] on div at bounding box center [808, 385] width 1034 height 675
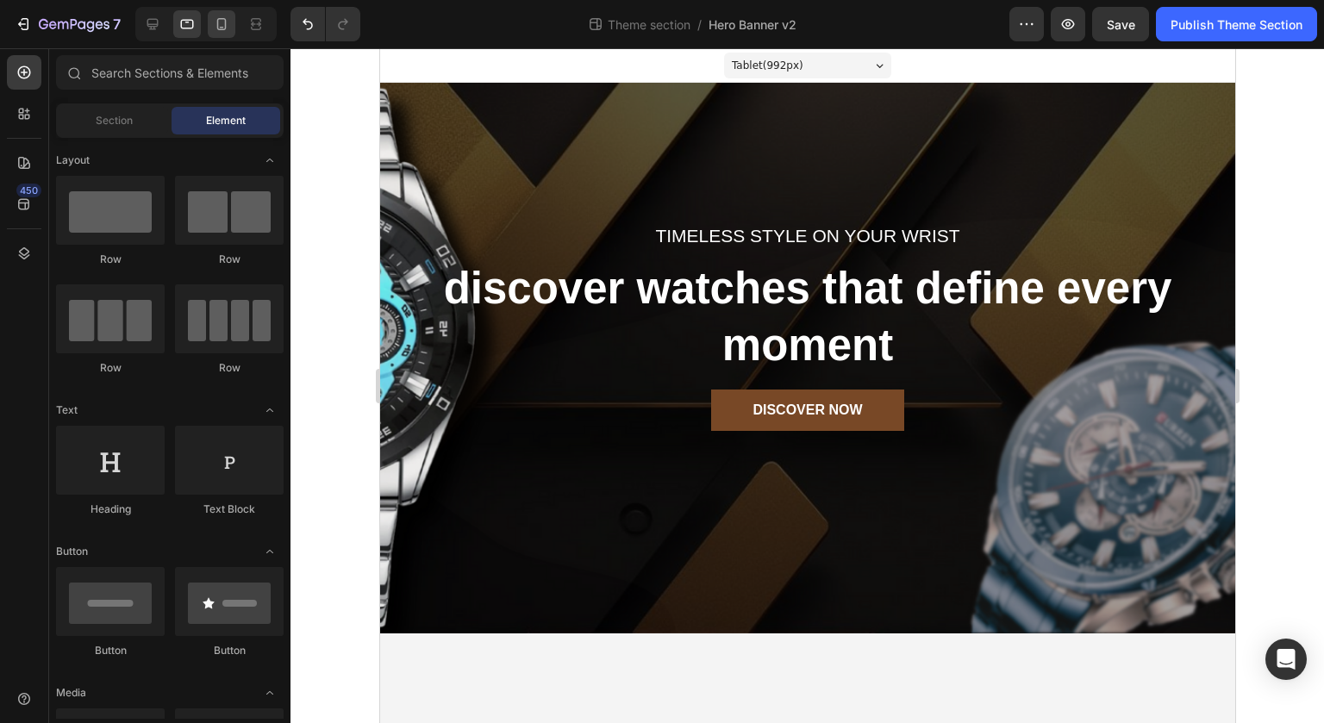
click at [222, 24] on icon at bounding box center [221, 24] width 17 height 17
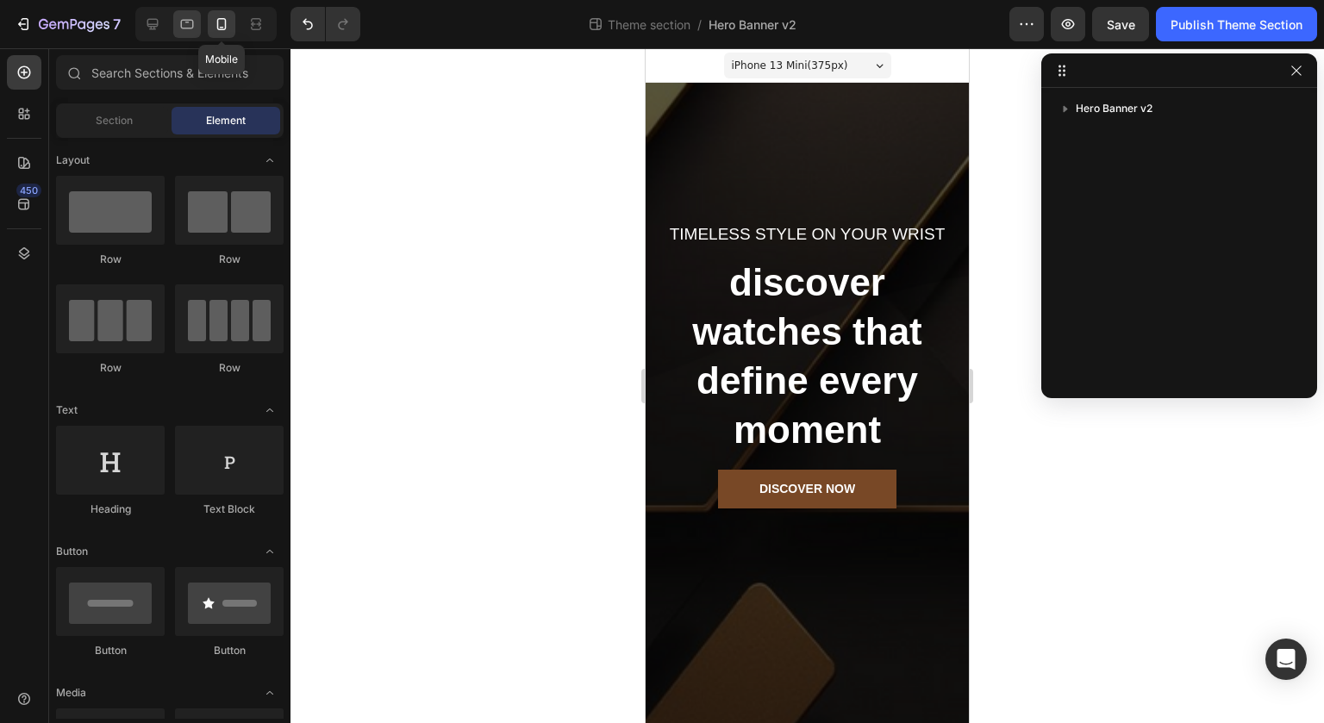
click at [179, 26] on icon at bounding box center [186, 24] width 17 height 17
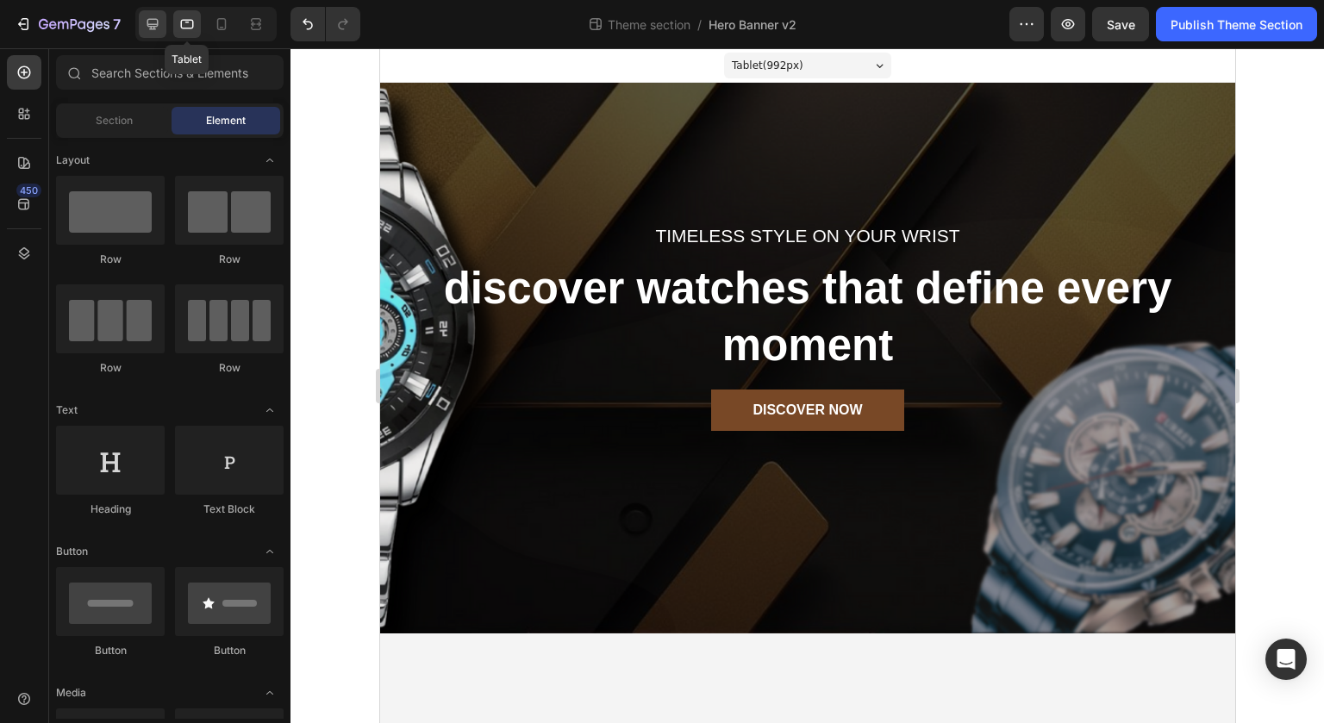
click at [155, 22] on icon at bounding box center [152, 24] width 17 height 17
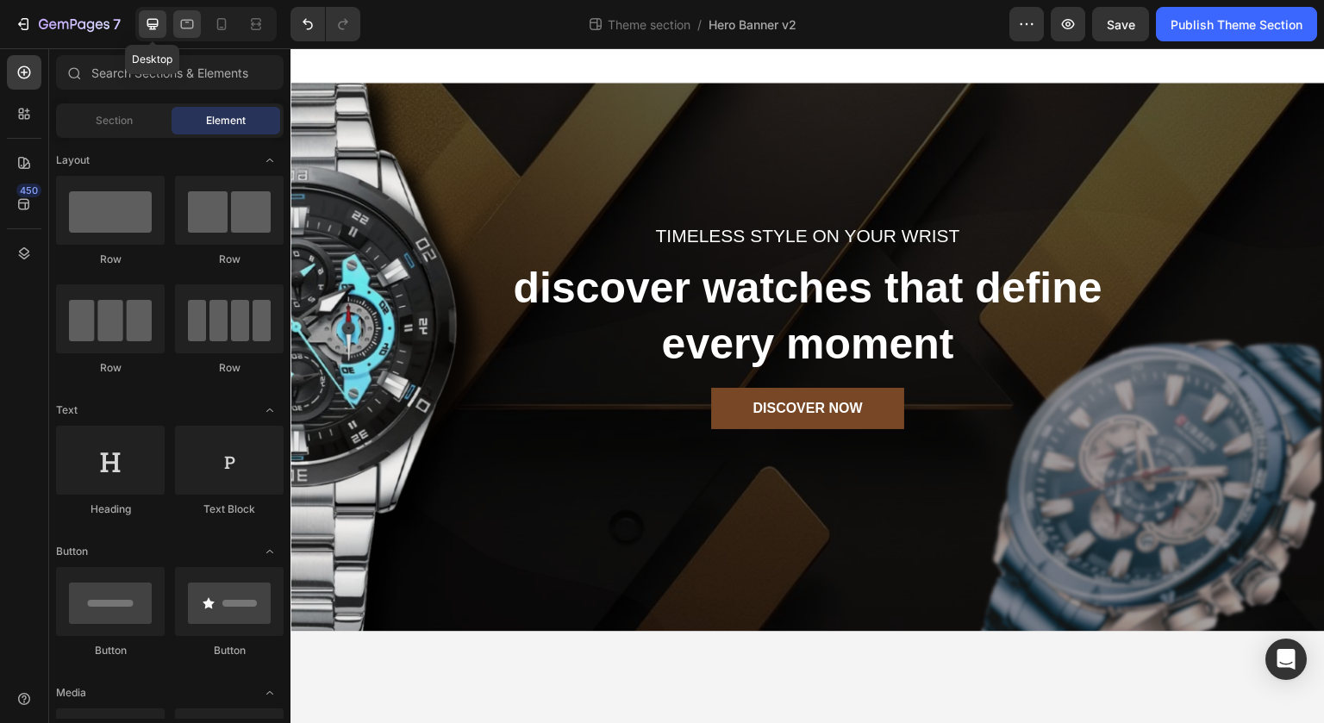
click at [186, 24] on icon at bounding box center [186, 24] width 17 height 17
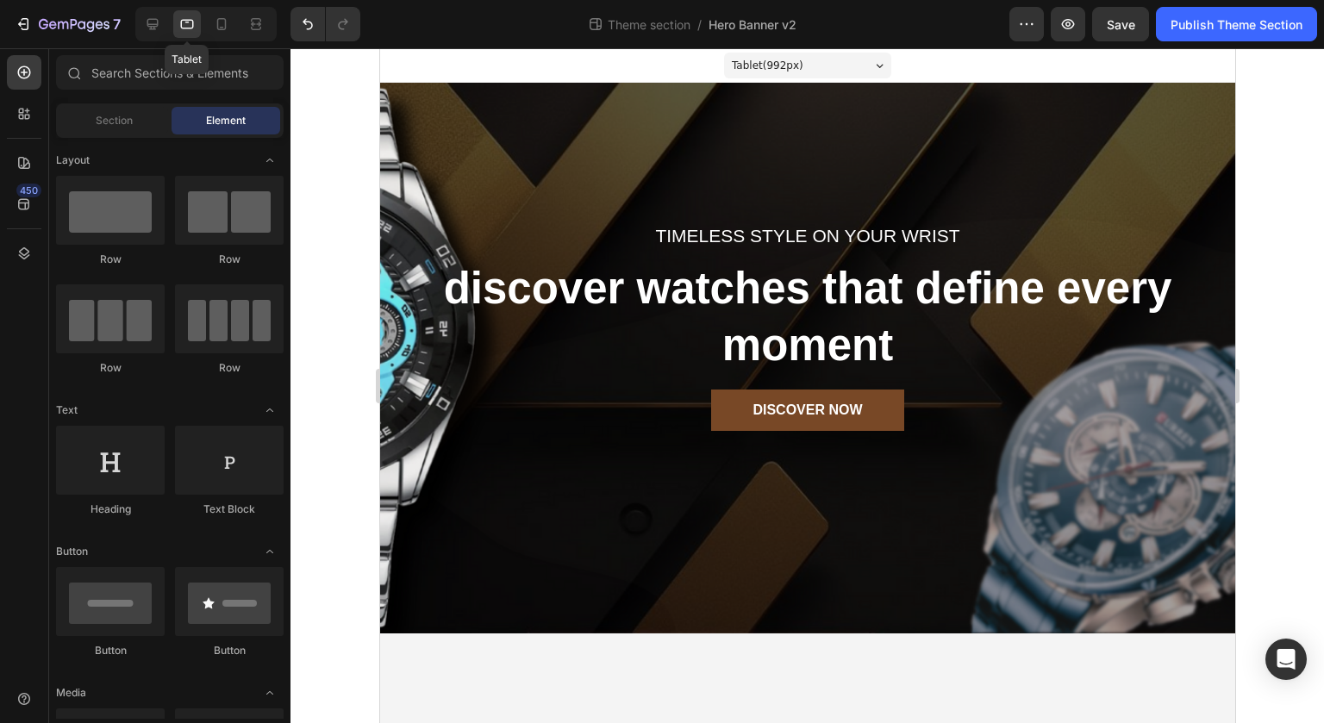
click at [179, 22] on icon at bounding box center [186, 24] width 17 height 17
click at [147, 26] on icon at bounding box center [152, 24] width 17 height 17
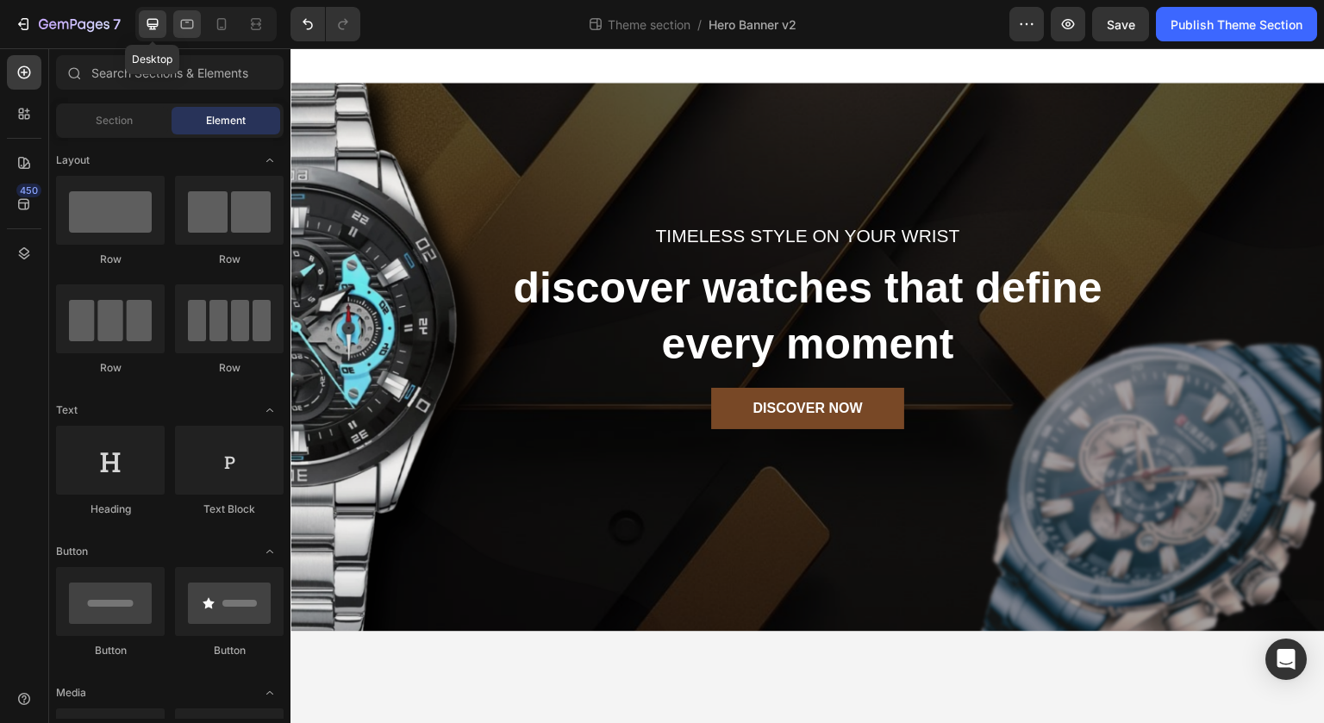
click at [189, 27] on icon at bounding box center [186, 24] width 17 height 17
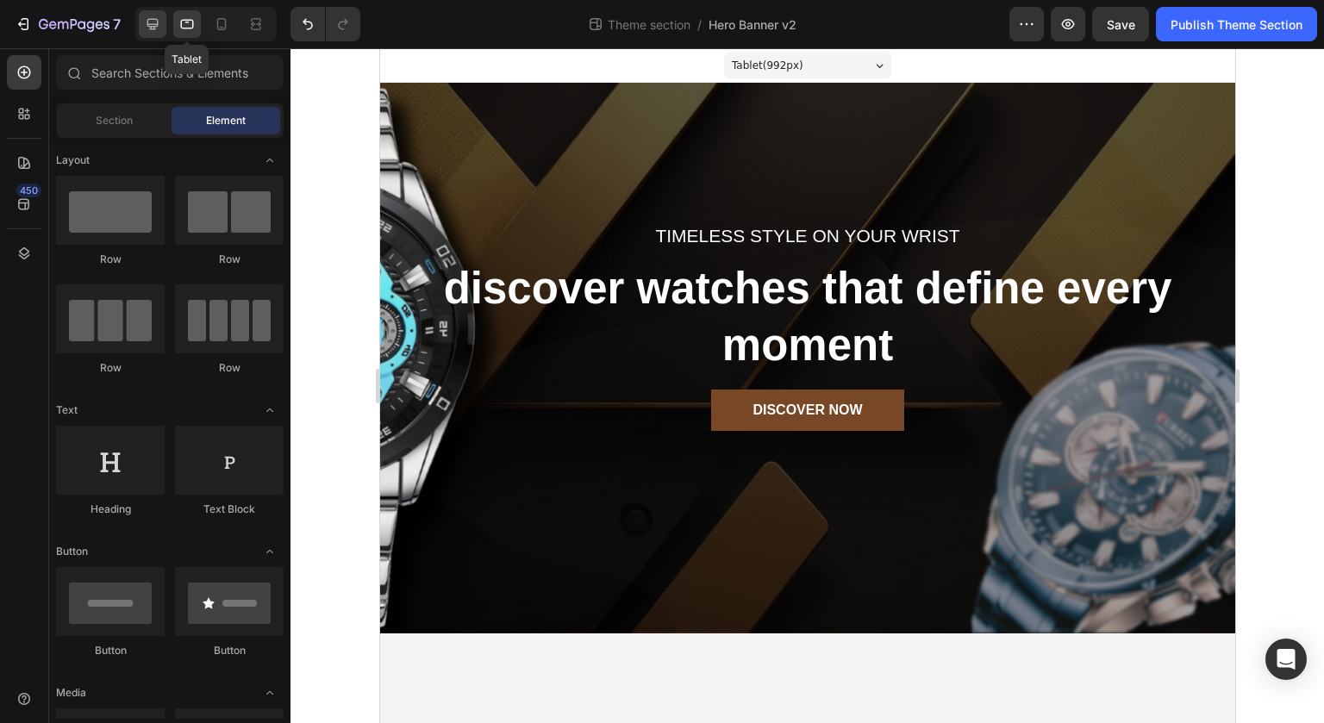
click at [153, 24] on icon at bounding box center [152, 24] width 11 height 11
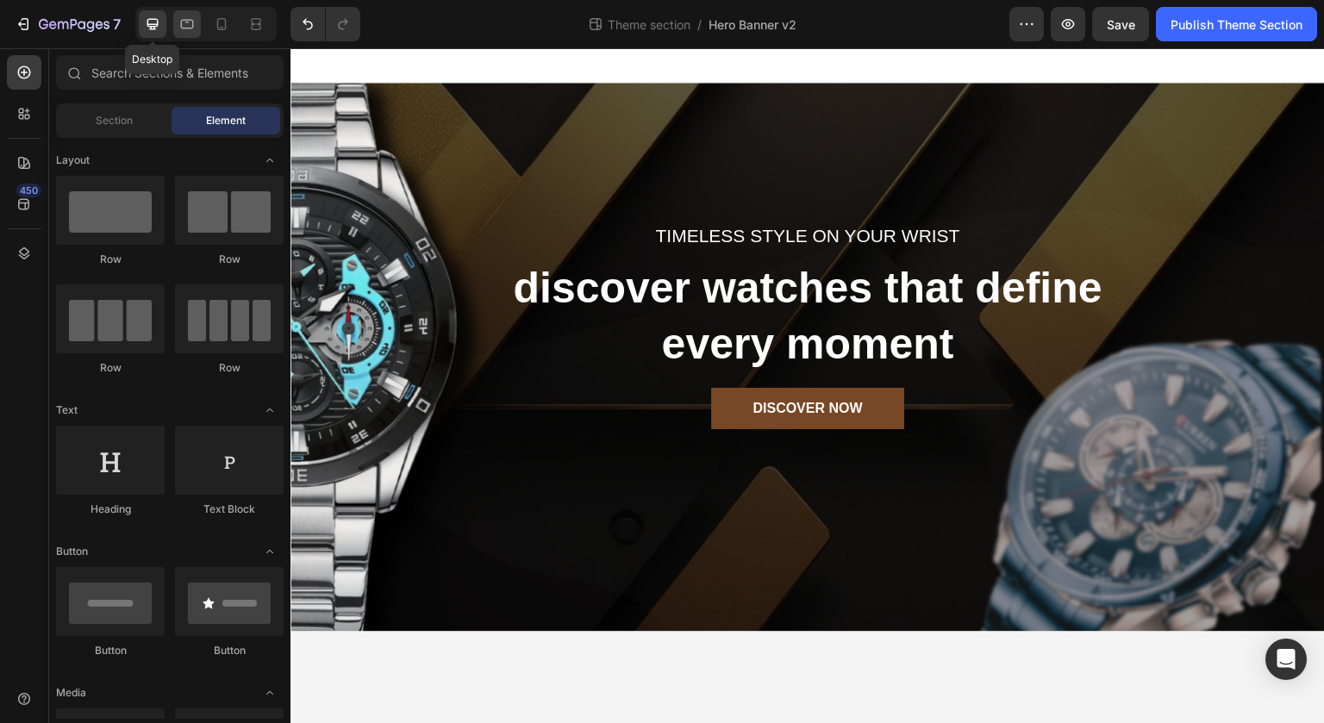
click at [188, 24] on icon at bounding box center [186, 24] width 17 height 17
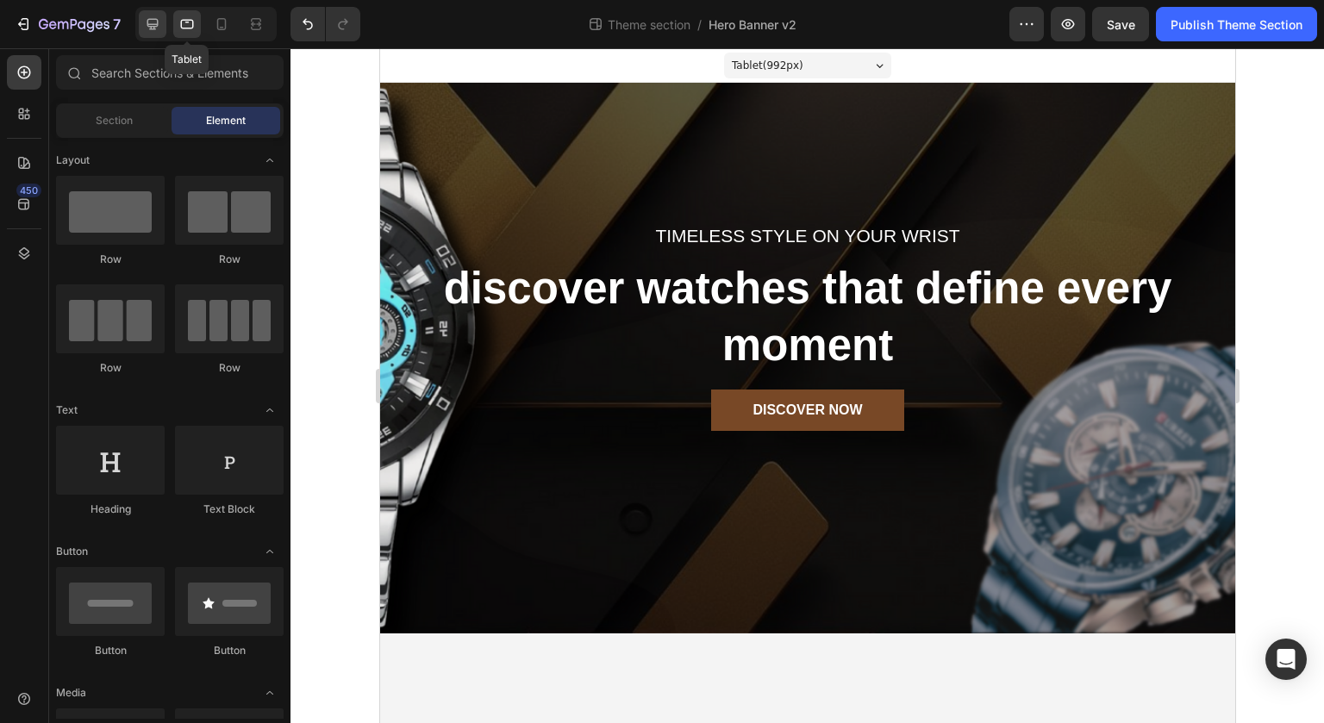
click at [153, 34] on div at bounding box center [153, 24] width 28 height 28
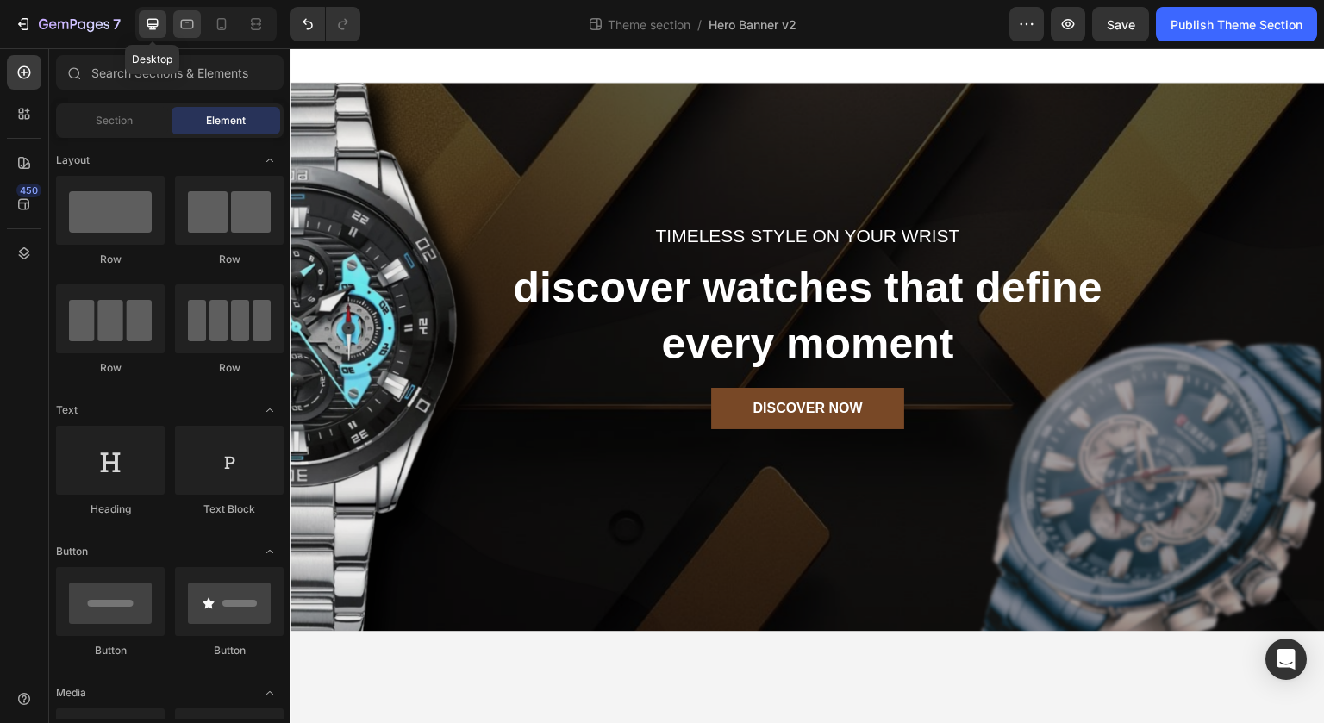
click at [186, 22] on icon at bounding box center [187, 23] width 4 height 2
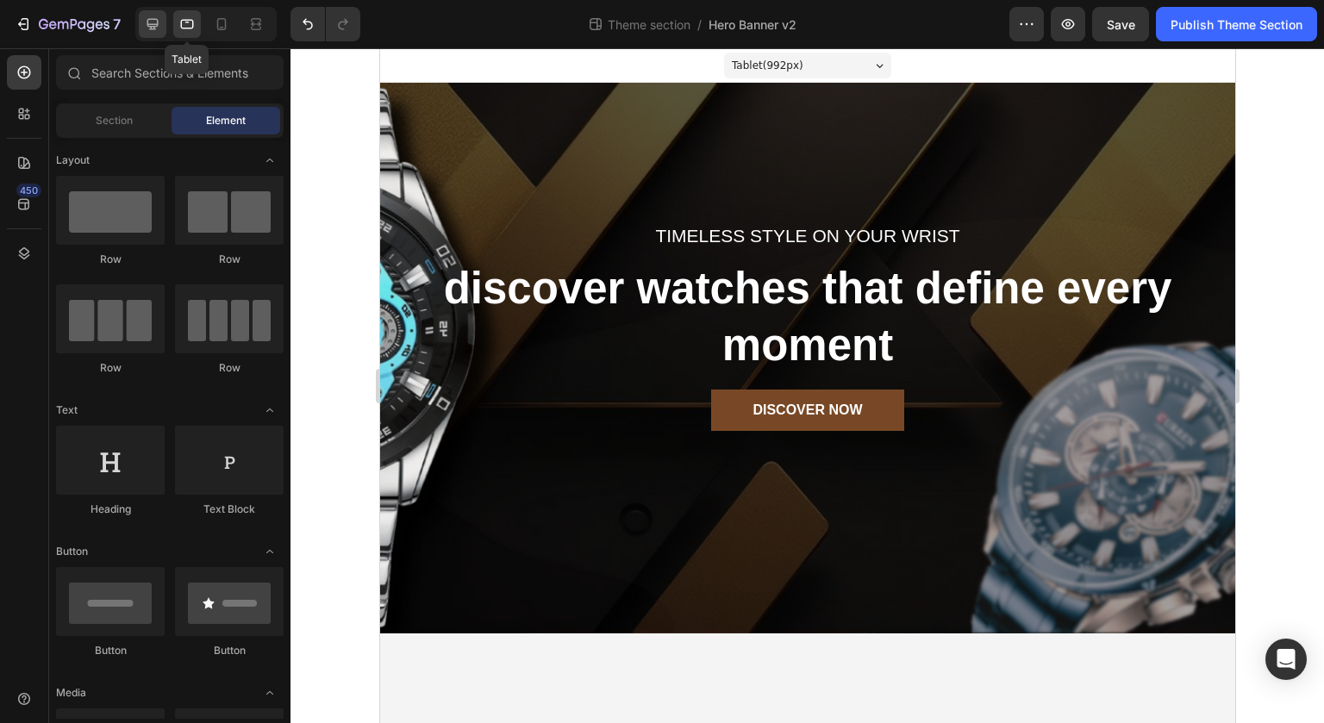
click at [152, 24] on icon at bounding box center [152, 24] width 11 height 11
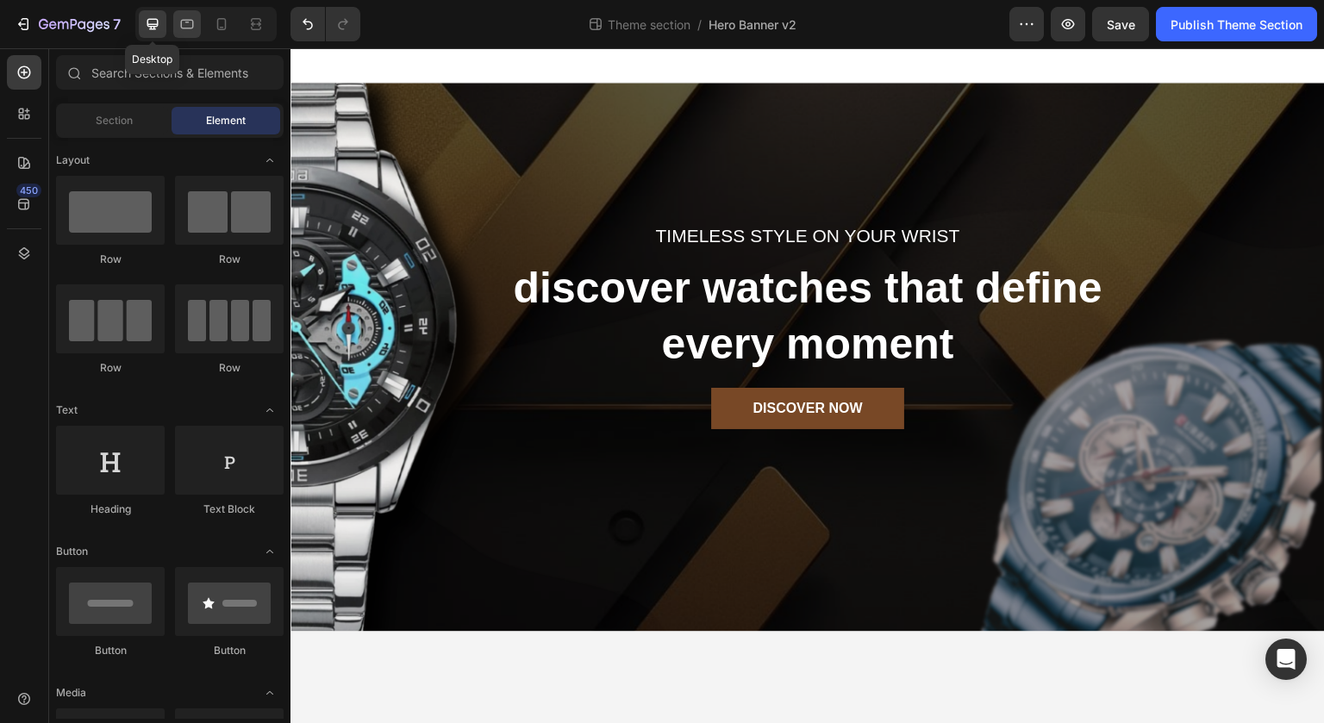
click at [185, 31] on icon at bounding box center [186, 24] width 17 height 17
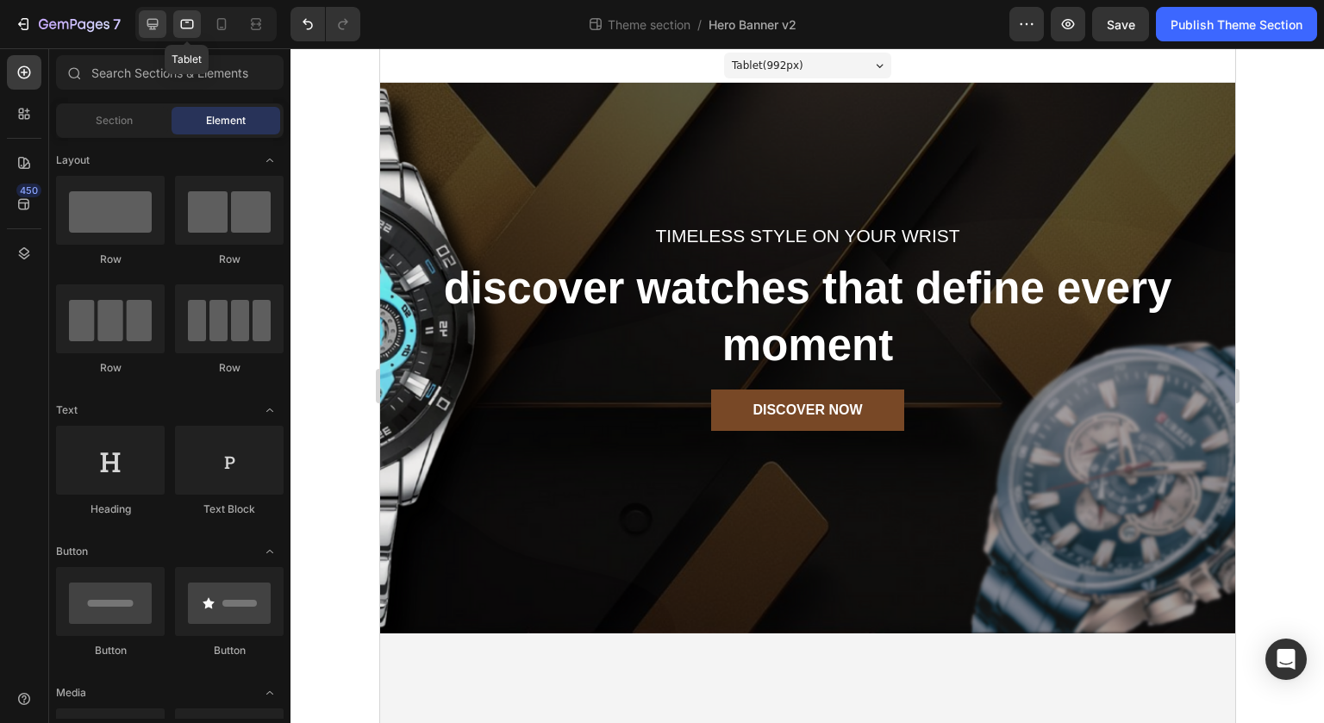
click at [150, 24] on icon at bounding box center [152, 24] width 11 height 11
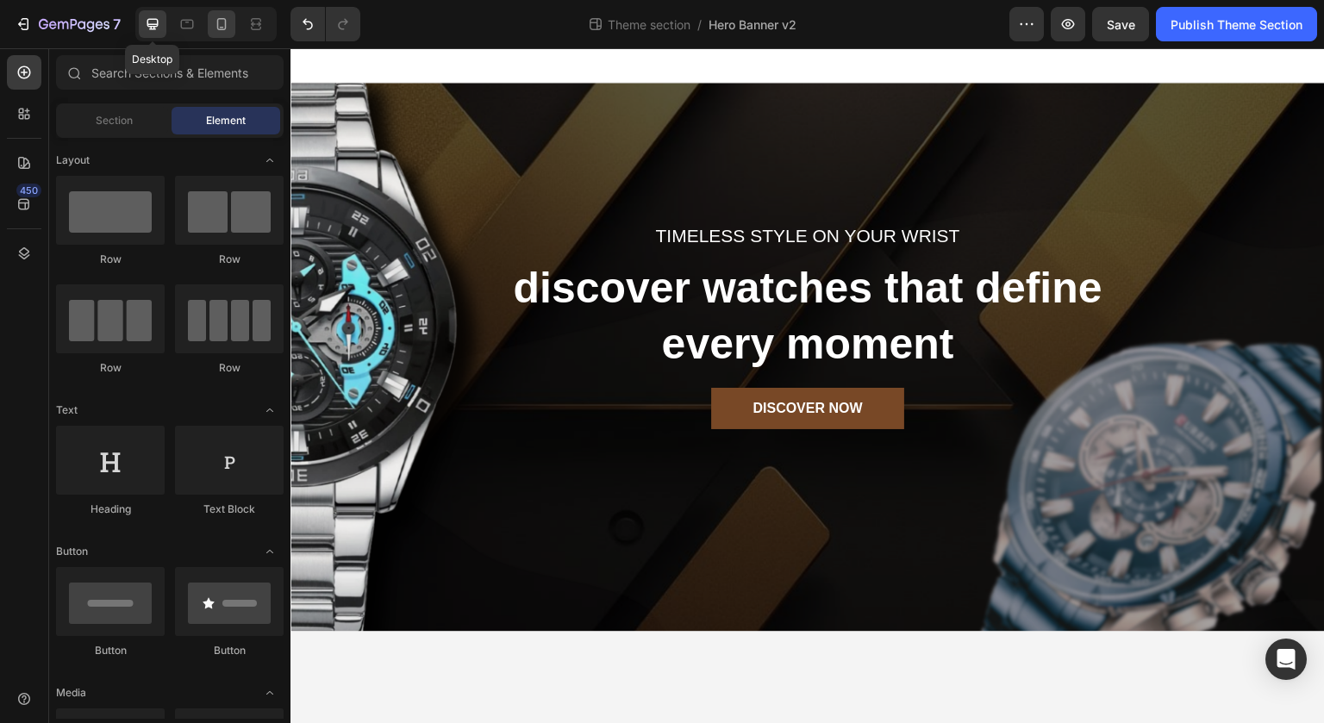
click at [217, 28] on icon at bounding box center [221, 24] width 9 height 12
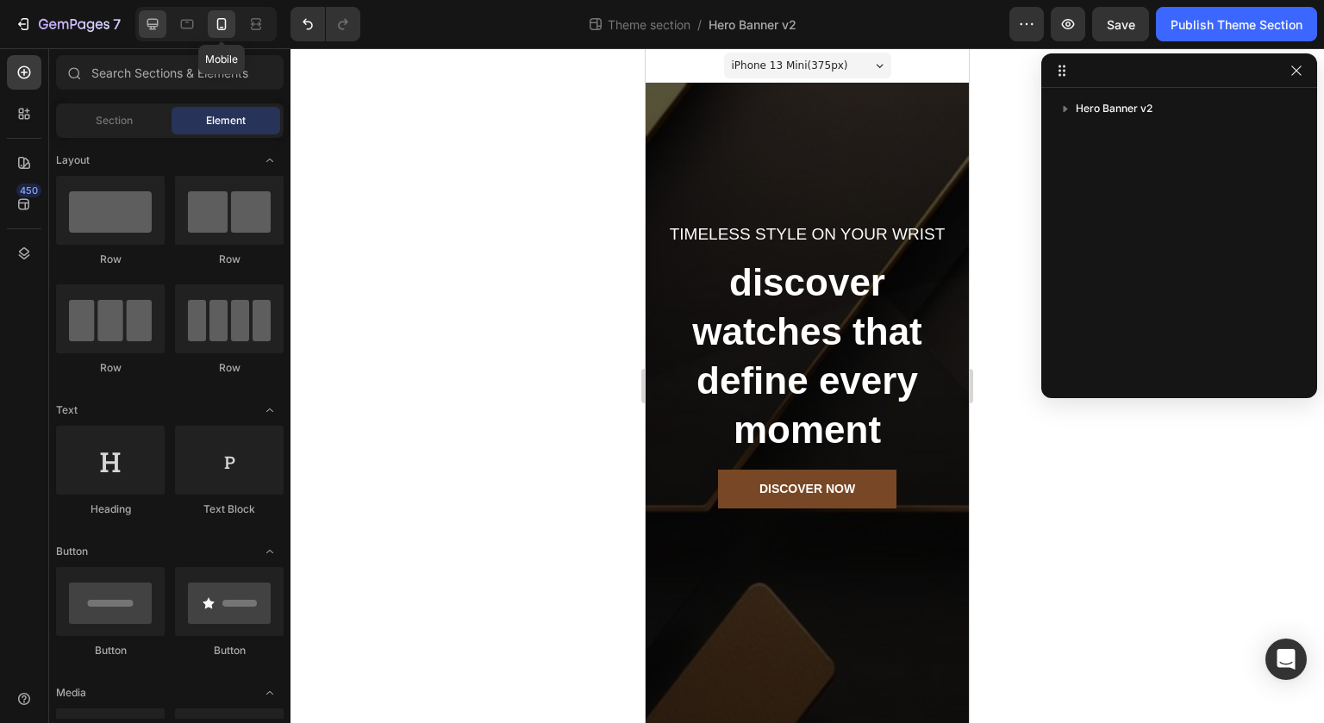
click at [152, 24] on icon at bounding box center [152, 24] width 11 height 11
